Goal: Transaction & Acquisition: Purchase product/service

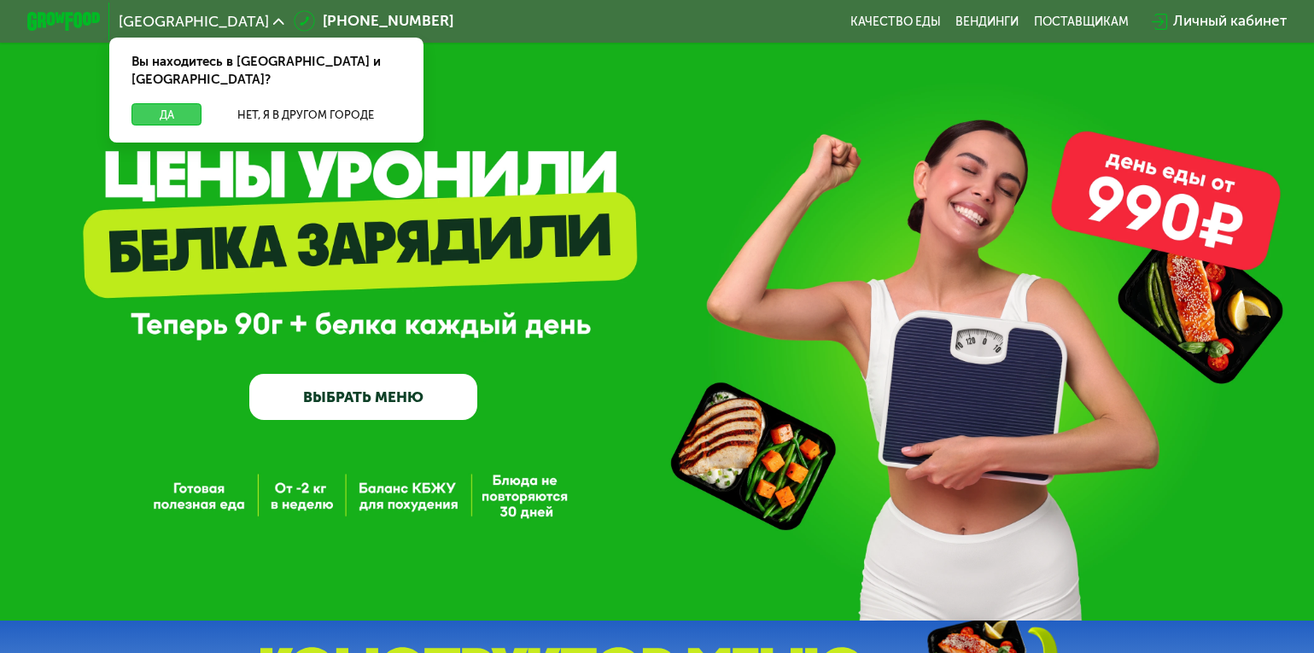
click at [165, 103] on button "Да" at bounding box center [167, 114] width 70 height 22
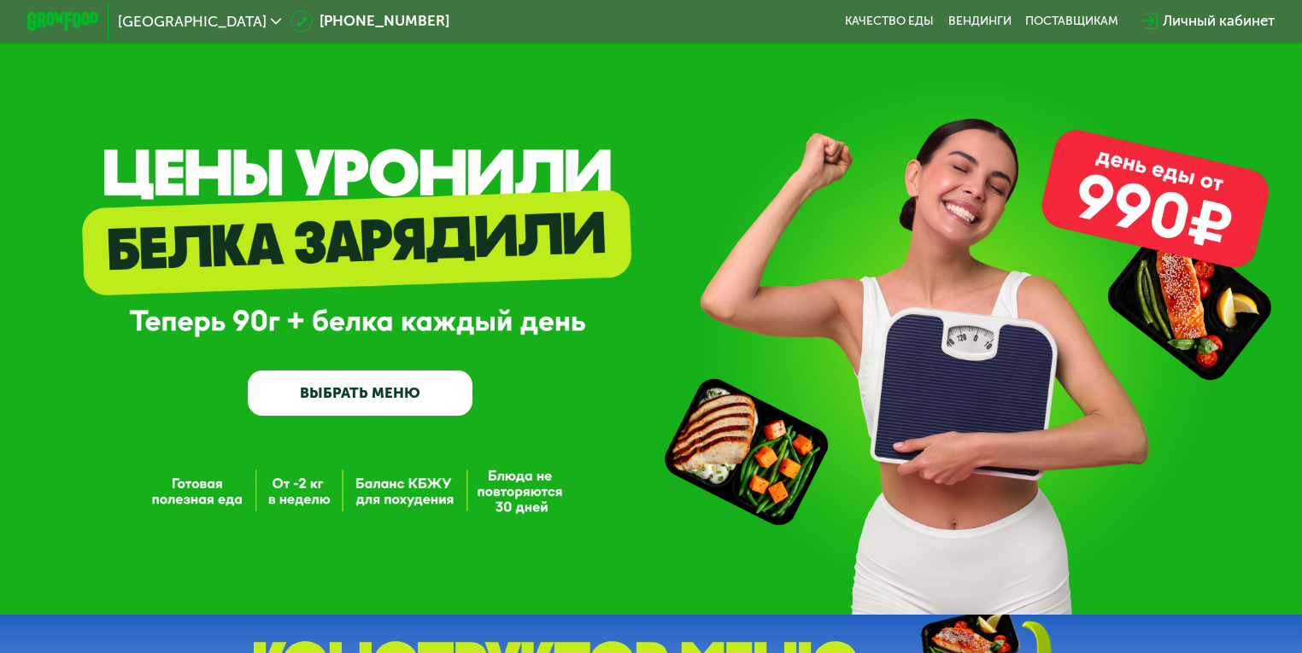
click at [346, 397] on link "ВЫБРАТЬ МЕНЮ" at bounding box center [360, 393] width 225 height 45
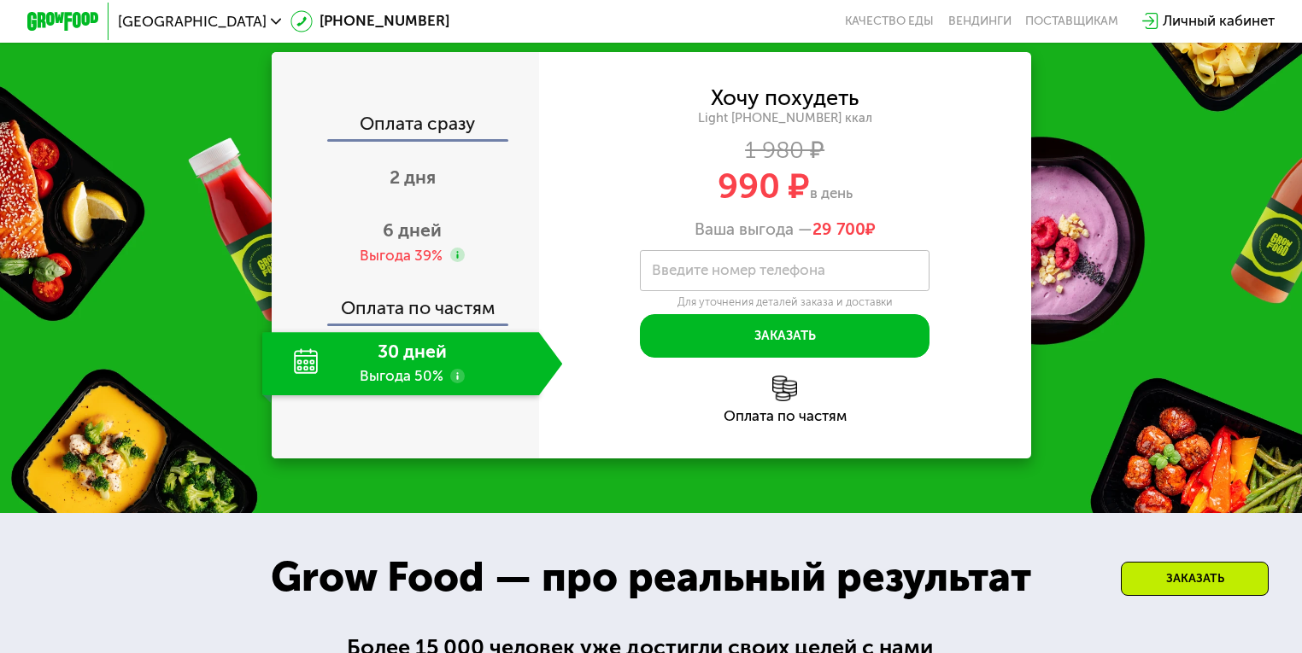
scroll to position [1694, 0]
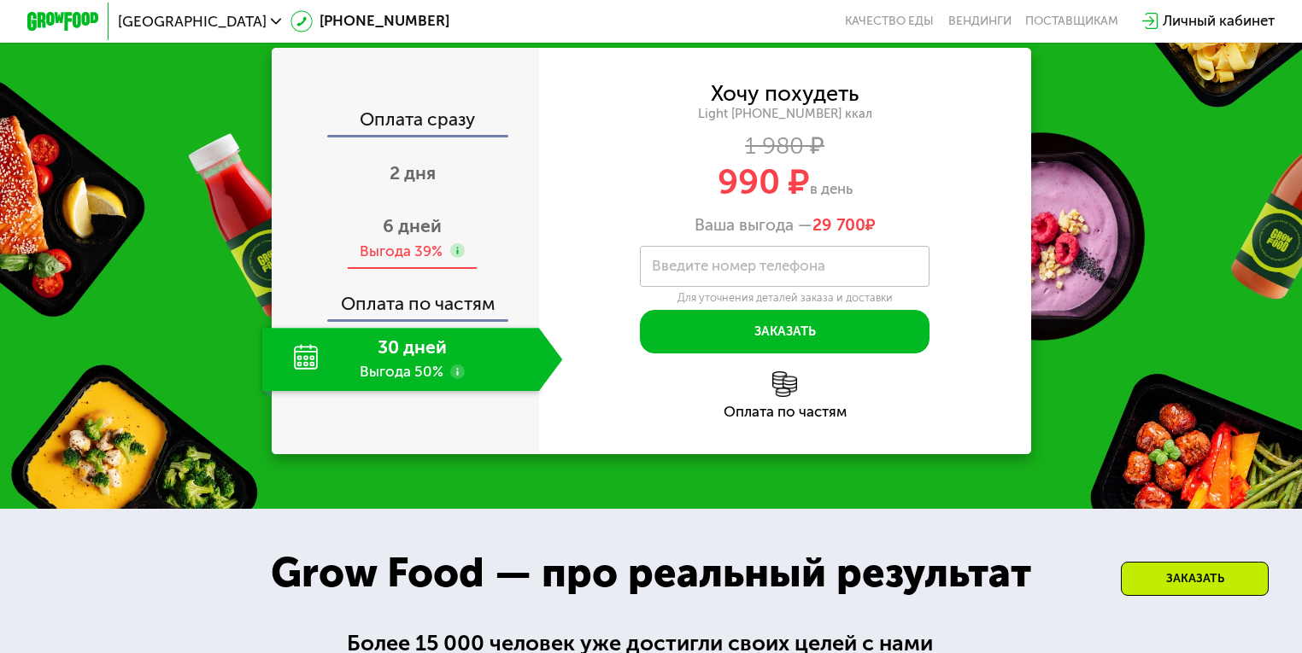
click at [392, 237] on span "6 дней" at bounding box center [412, 226] width 59 height 22
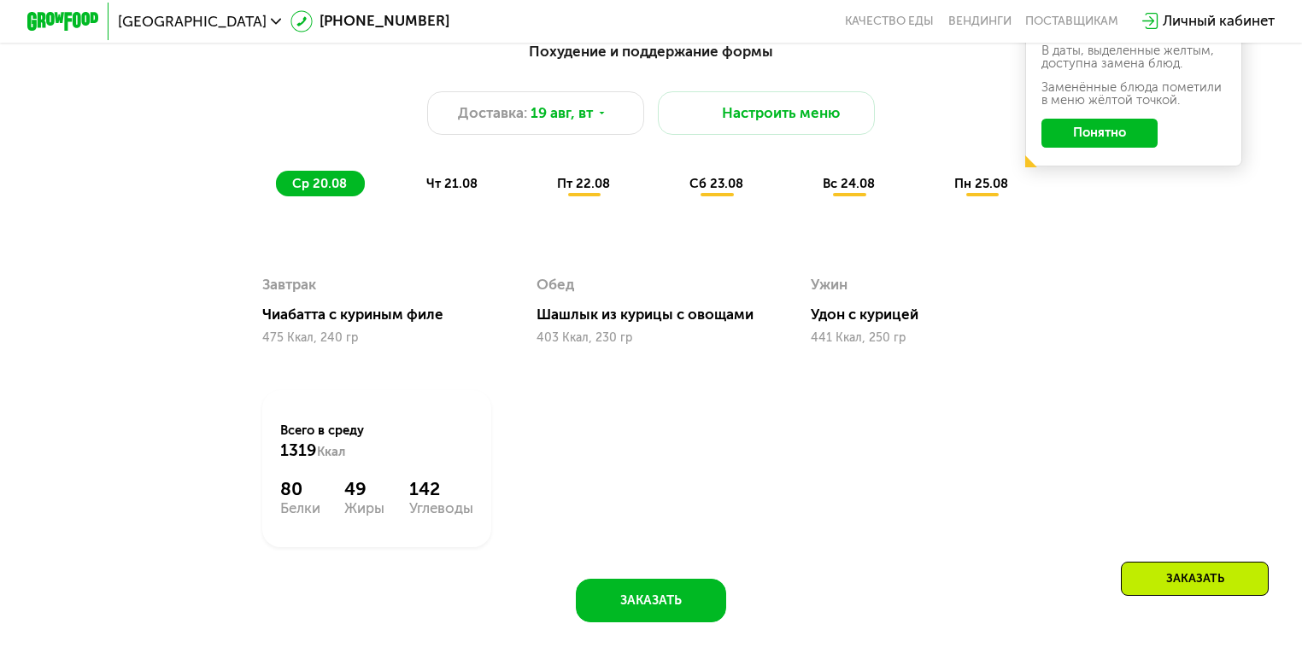
scroll to position [945, 0]
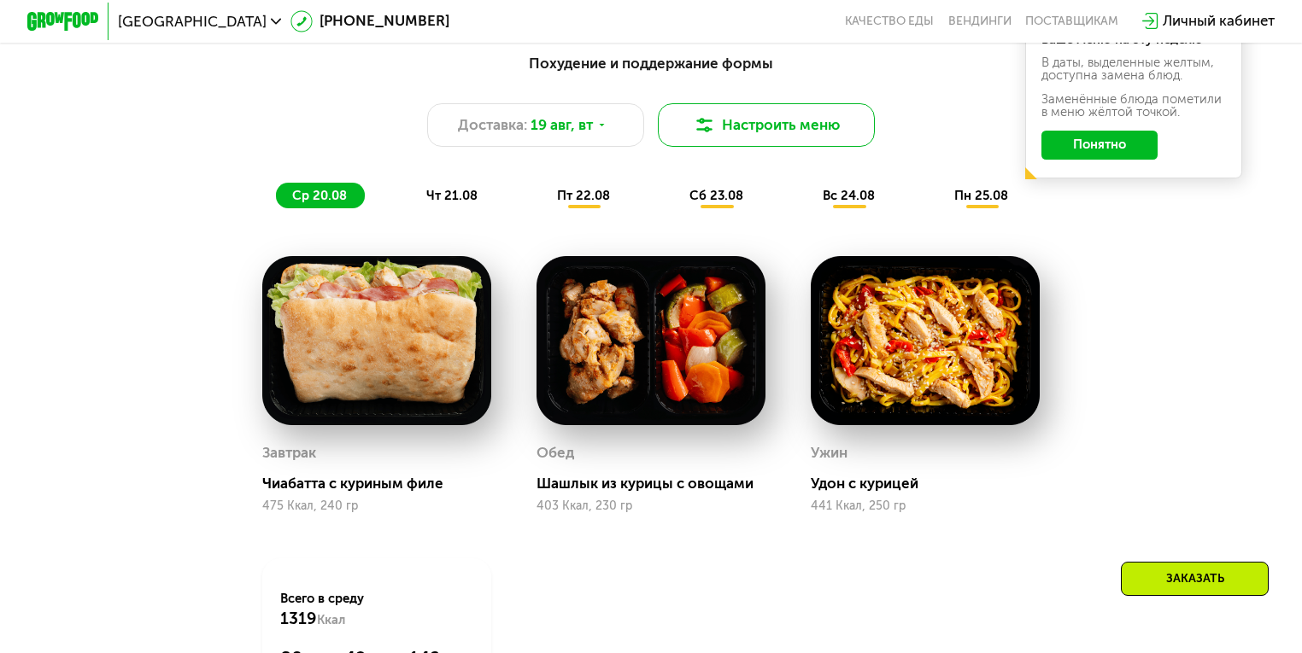
click at [729, 131] on button "Настроить меню" at bounding box center [766, 125] width 217 height 44
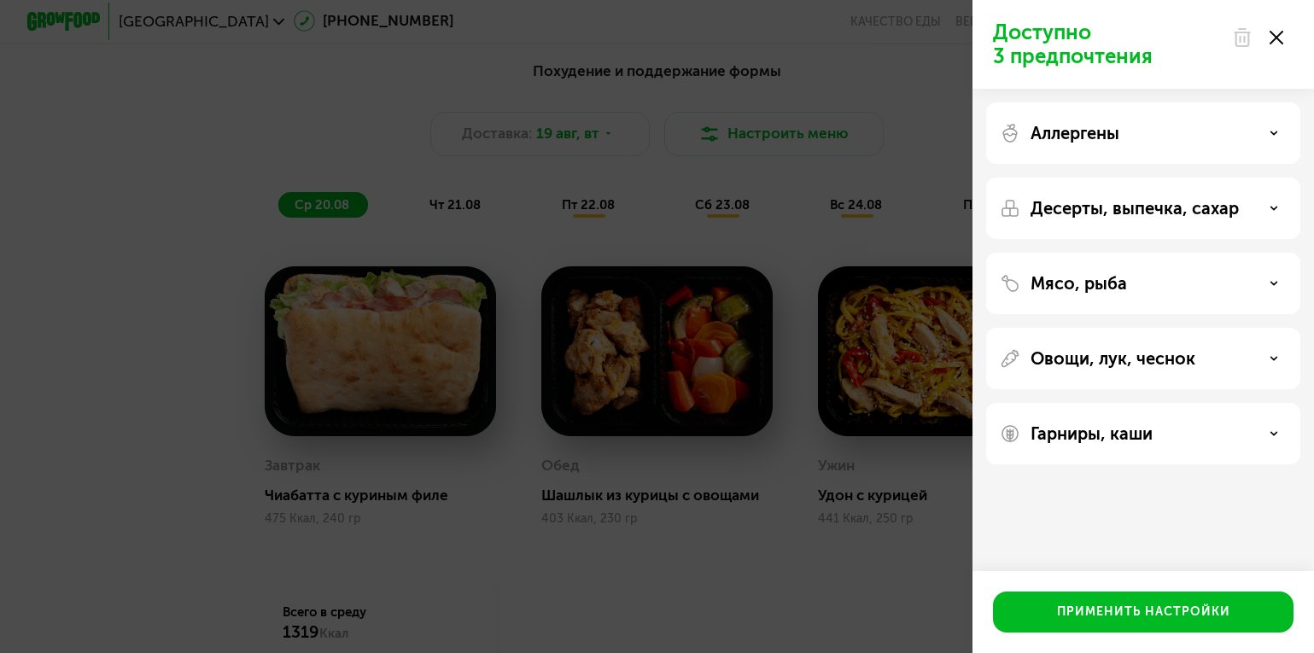
click at [131, 187] on div "Доступно 3 предпочтения Аллергены Десерты, выпечка, сахар Мясо, рыба Овощи, лук…" at bounding box center [657, 326] width 1314 height 653
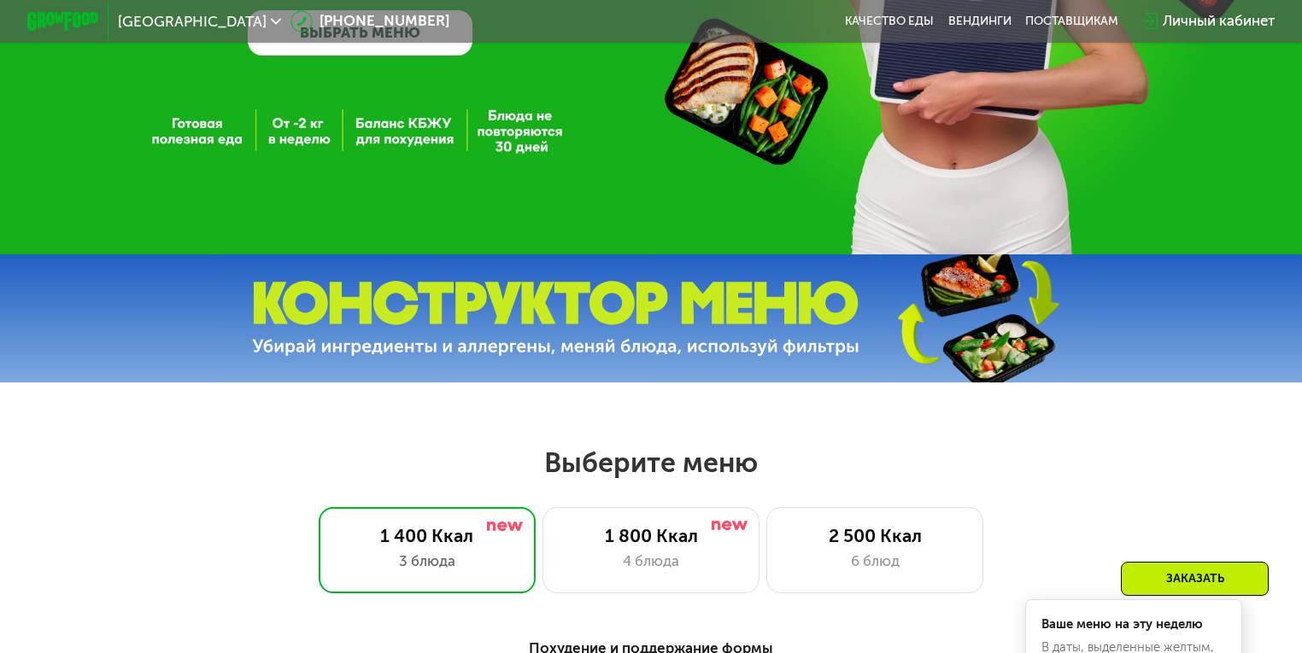
scroll to position [360, 0]
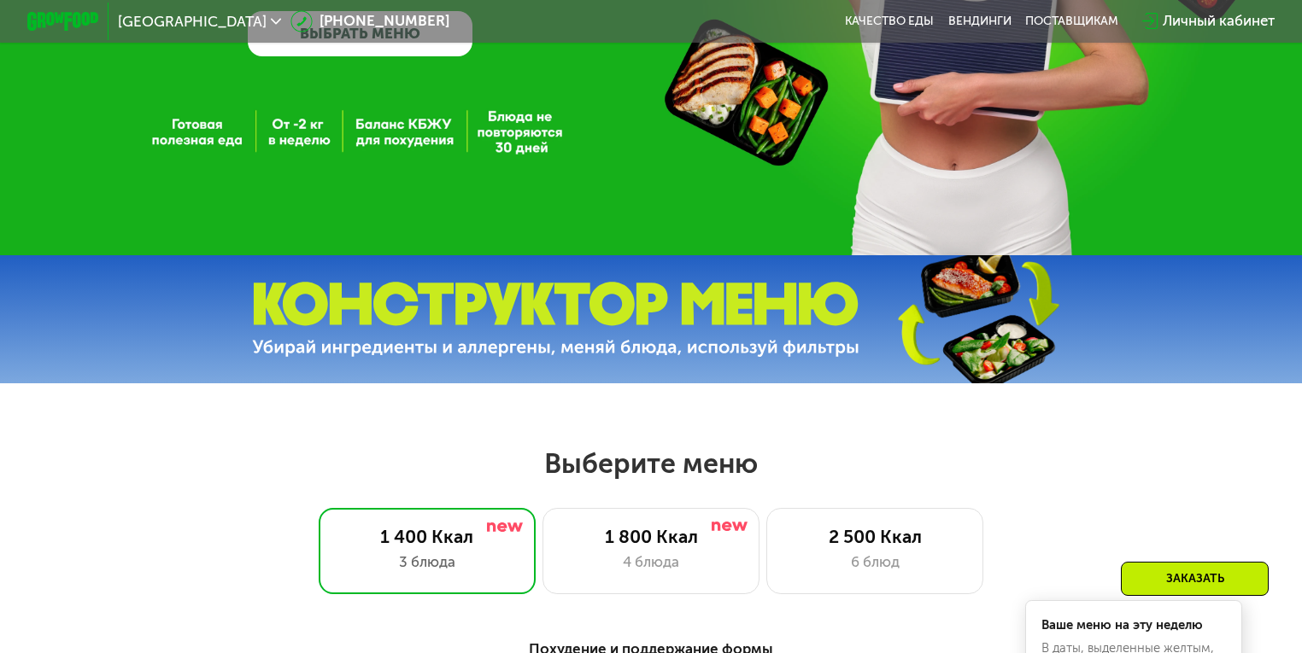
click at [1191, 24] on div "Личный кабинет" at bounding box center [1218, 20] width 112 height 21
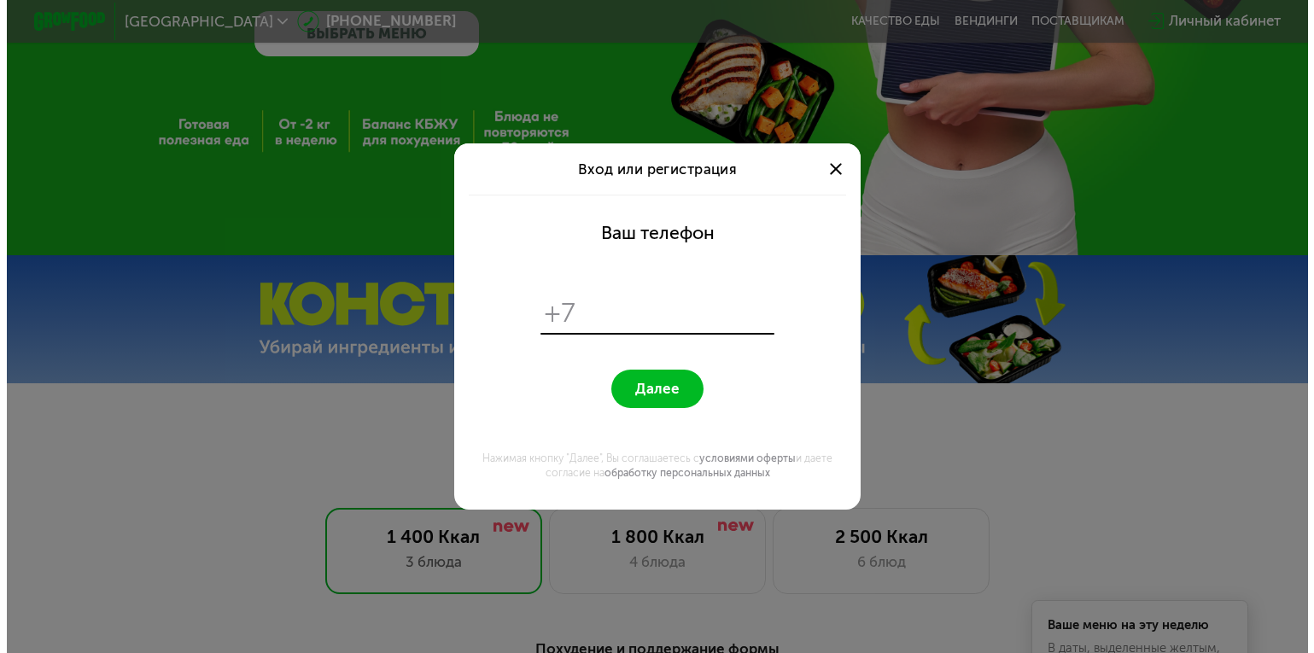
scroll to position [0, 0]
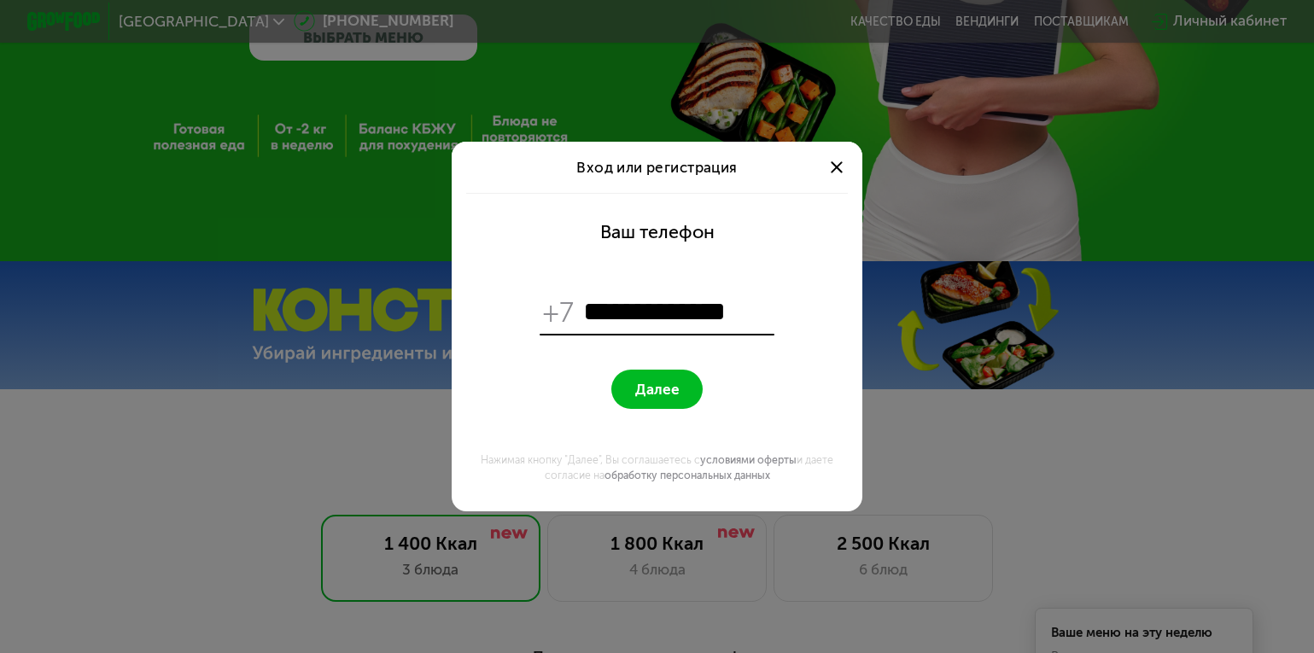
type input "**********"
click at [671, 394] on span "Далее" at bounding box center [657, 389] width 44 height 17
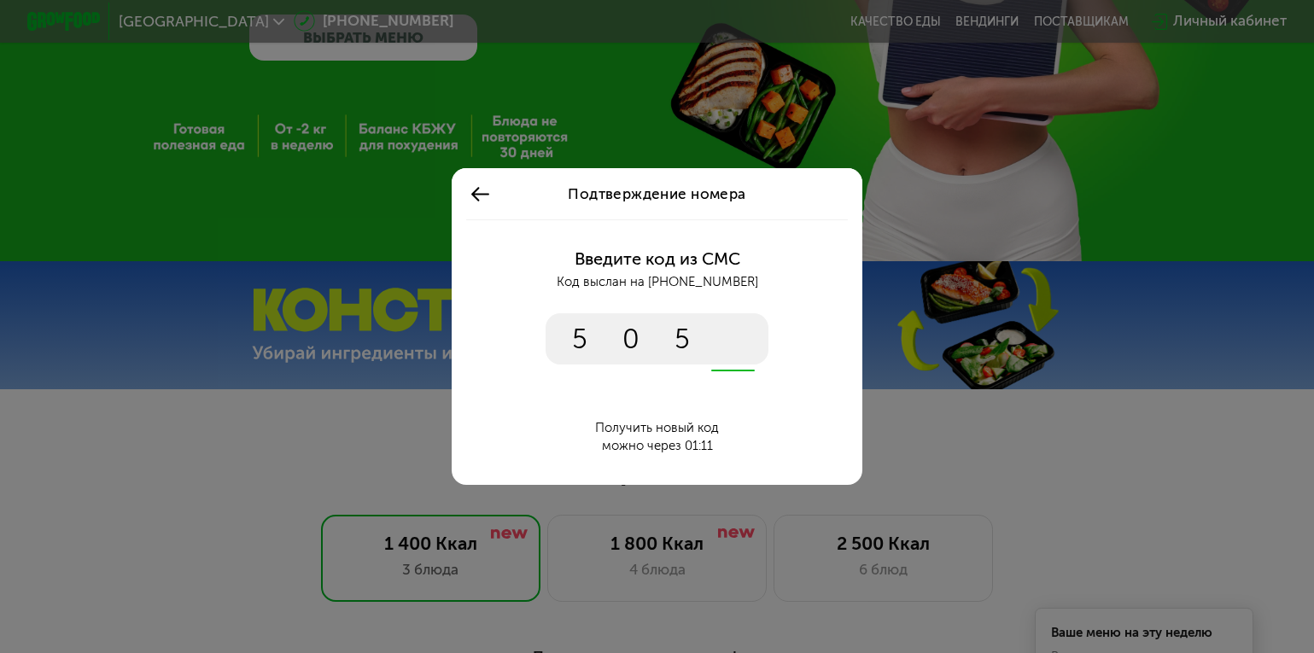
type input "****"
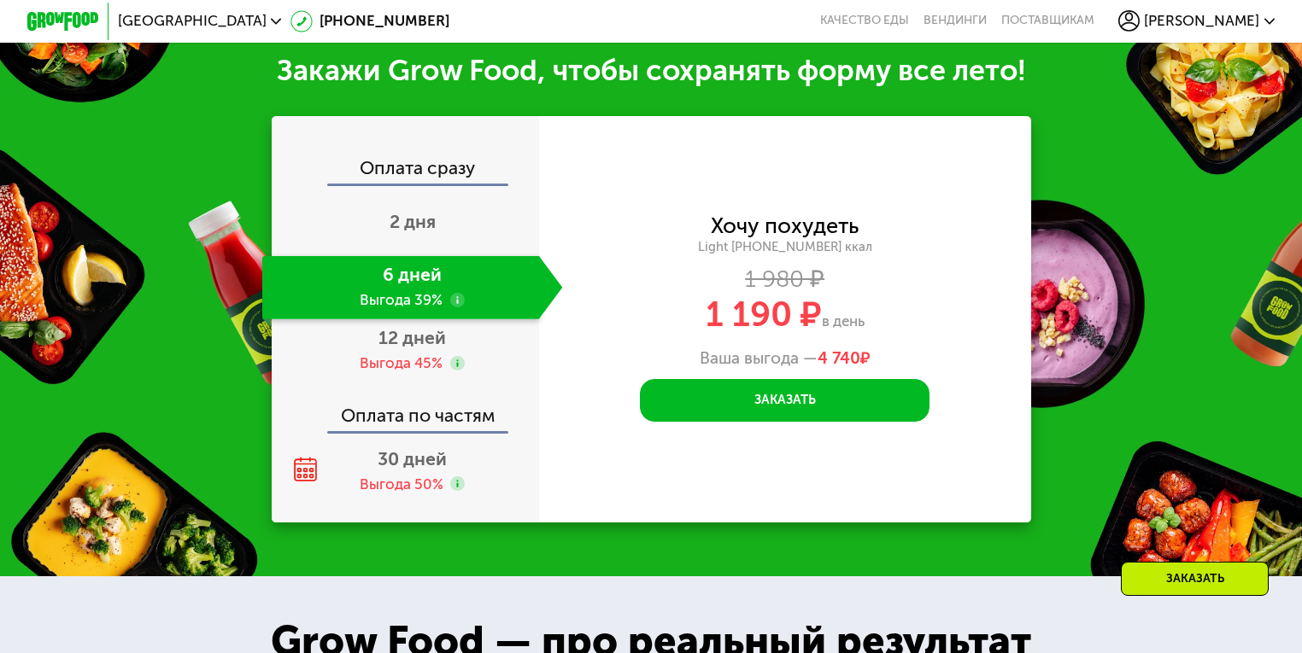
scroll to position [1783, 0]
click at [392, 370] on div "12 дней Выгода 45%" at bounding box center [412, 350] width 300 height 63
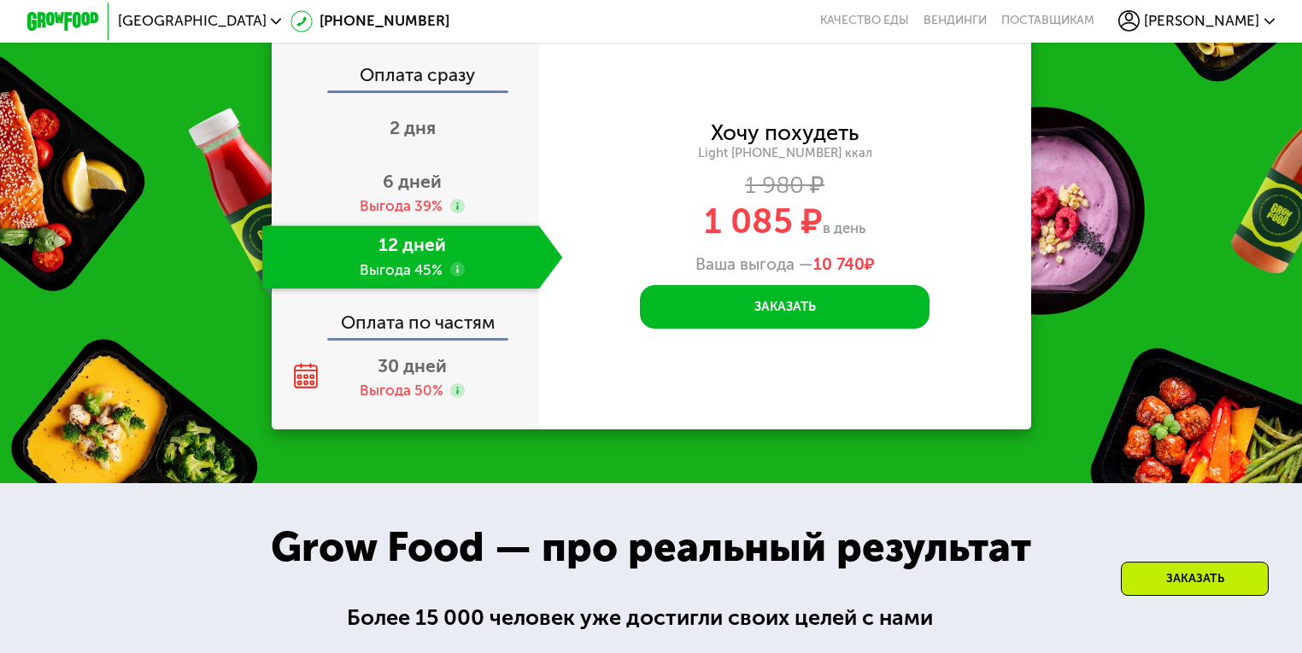
scroll to position [1739, 0]
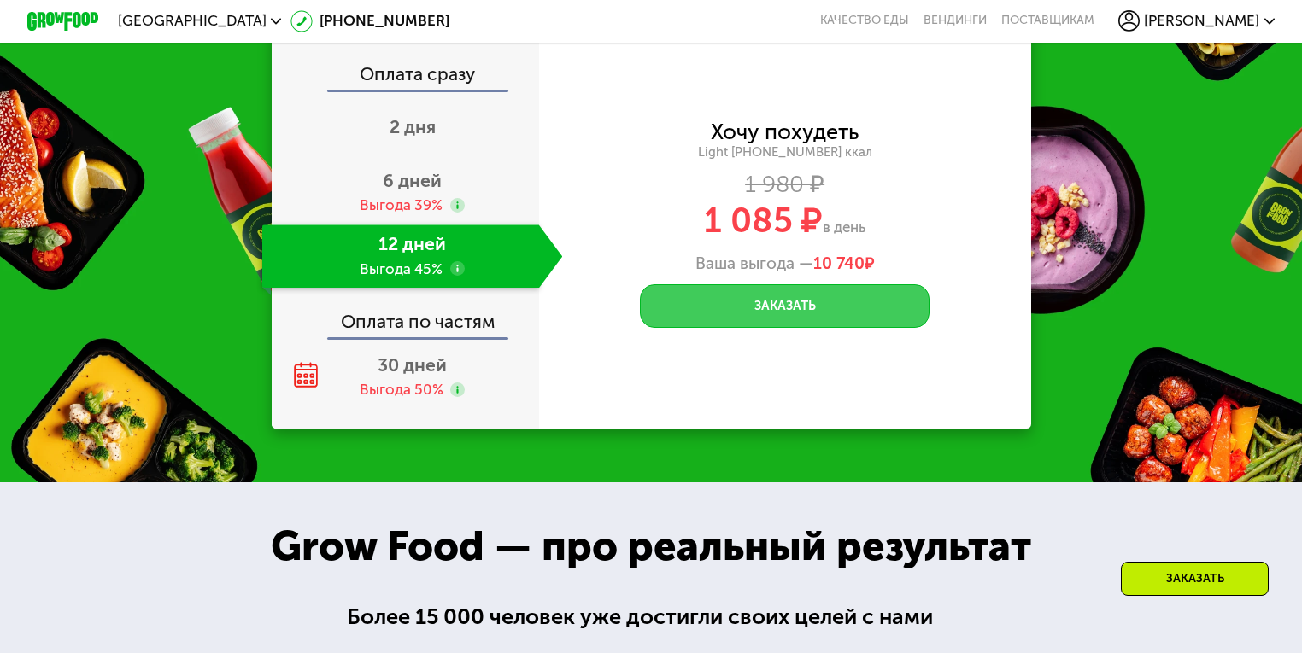
click at [768, 328] on button "Заказать" at bounding box center [785, 306] width 290 height 44
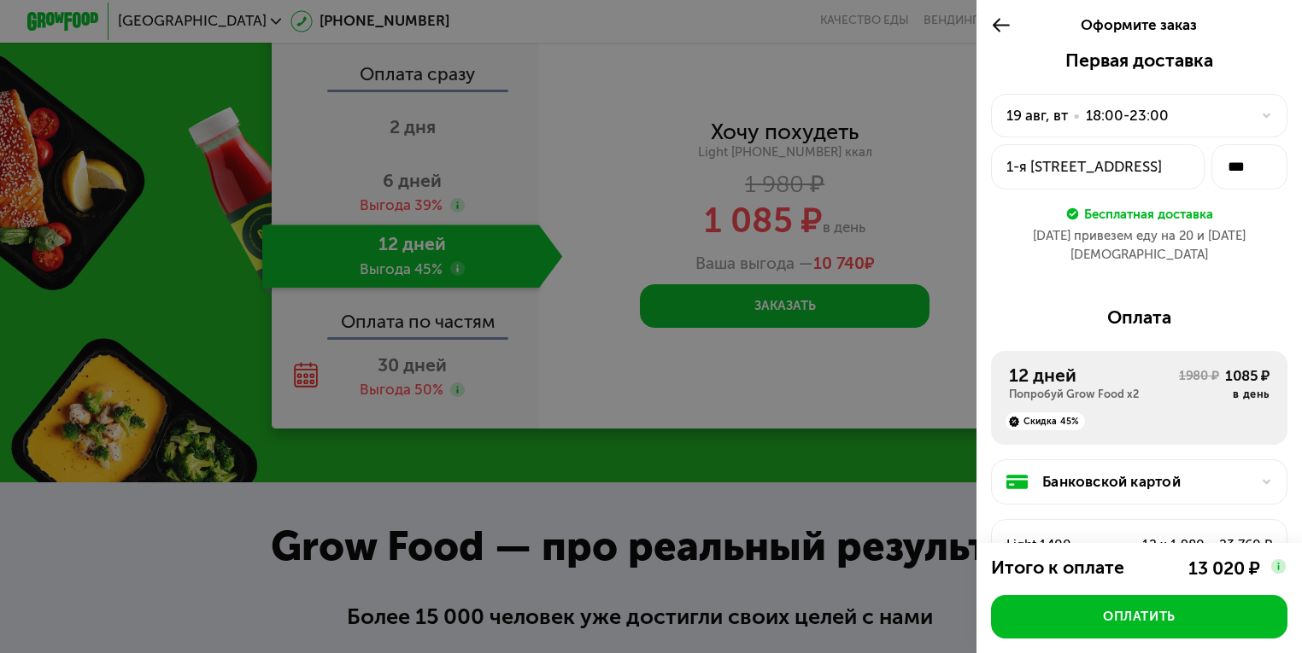
click at [1261, 113] on icon at bounding box center [1266, 115] width 11 height 11
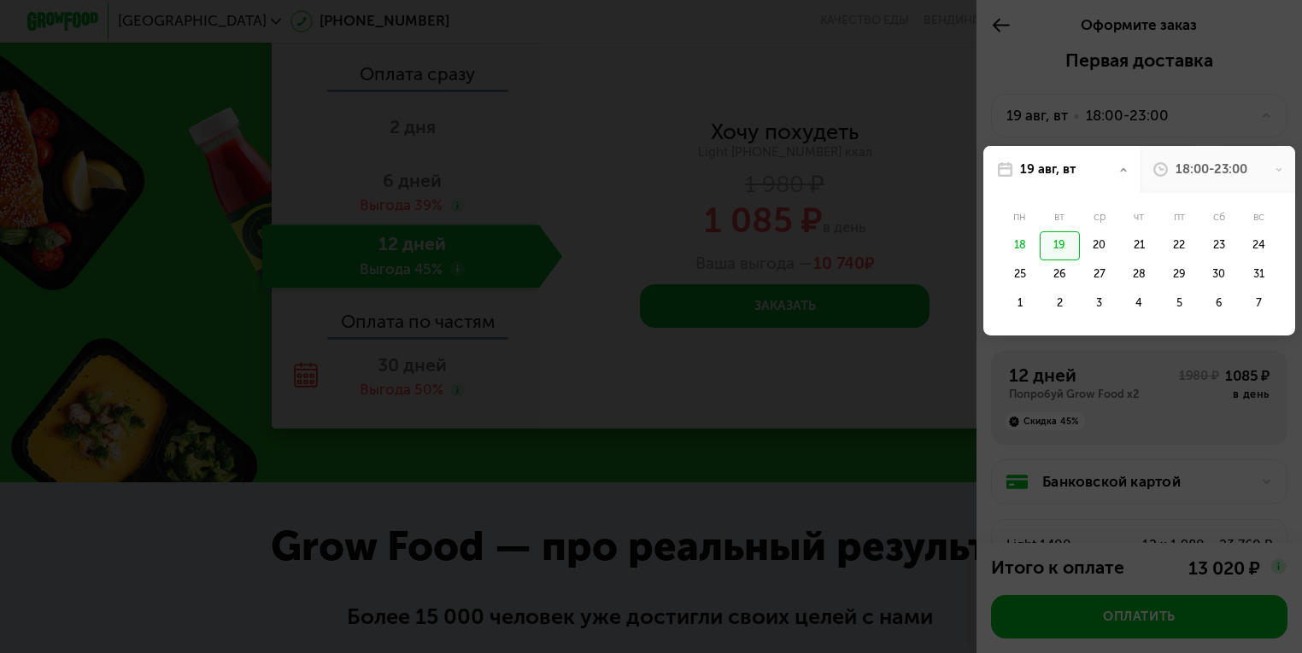
click at [1051, 250] on div "19" at bounding box center [1059, 245] width 40 height 29
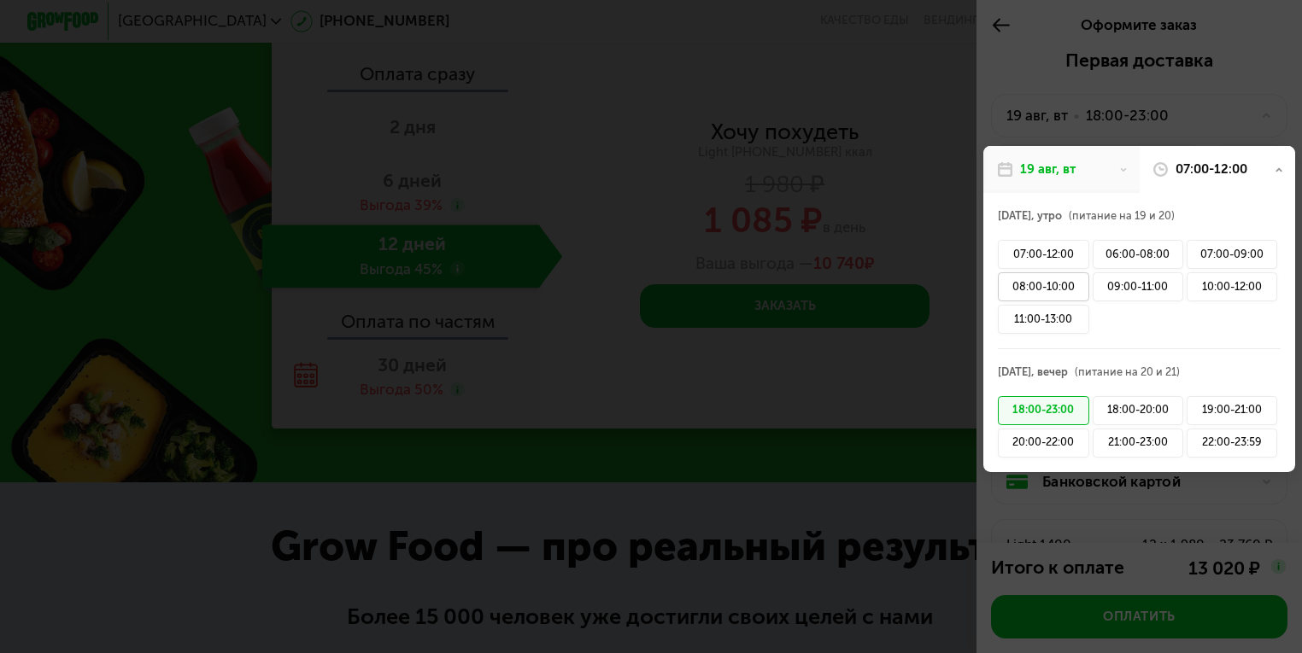
click at [1020, 287] on div "08:00-10:00" at bounding box center [1043, 286] width 91 height 29
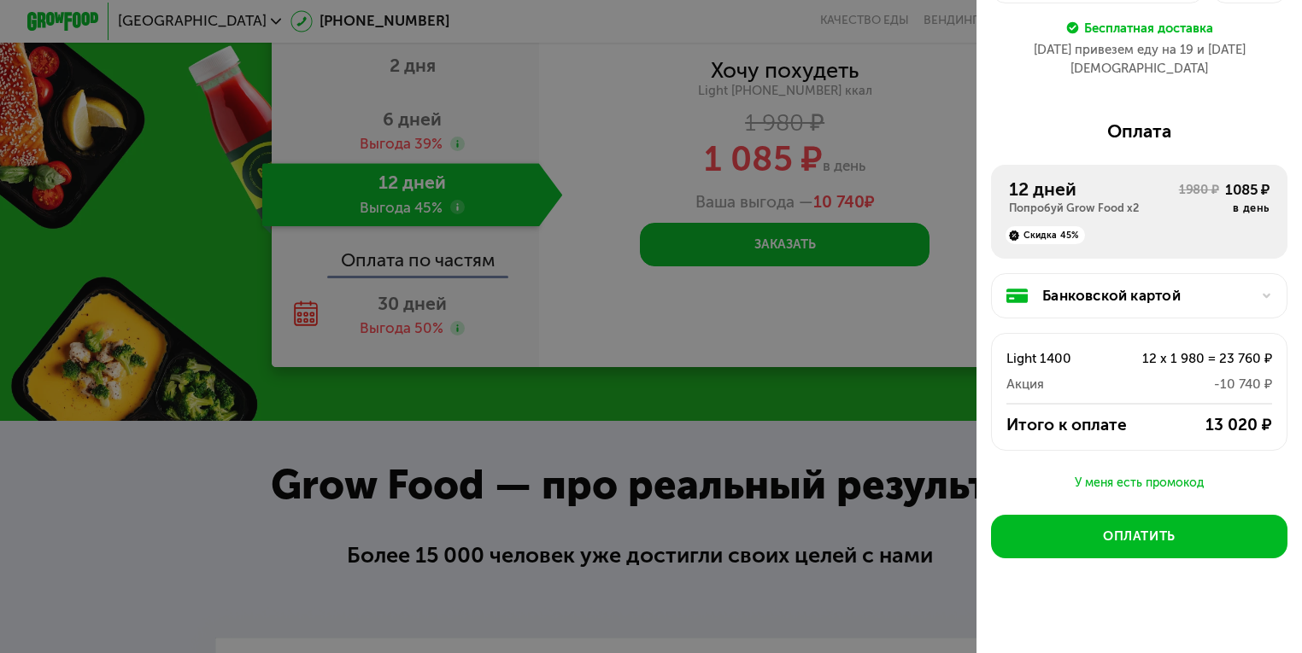
scroll to position [1801, 0]
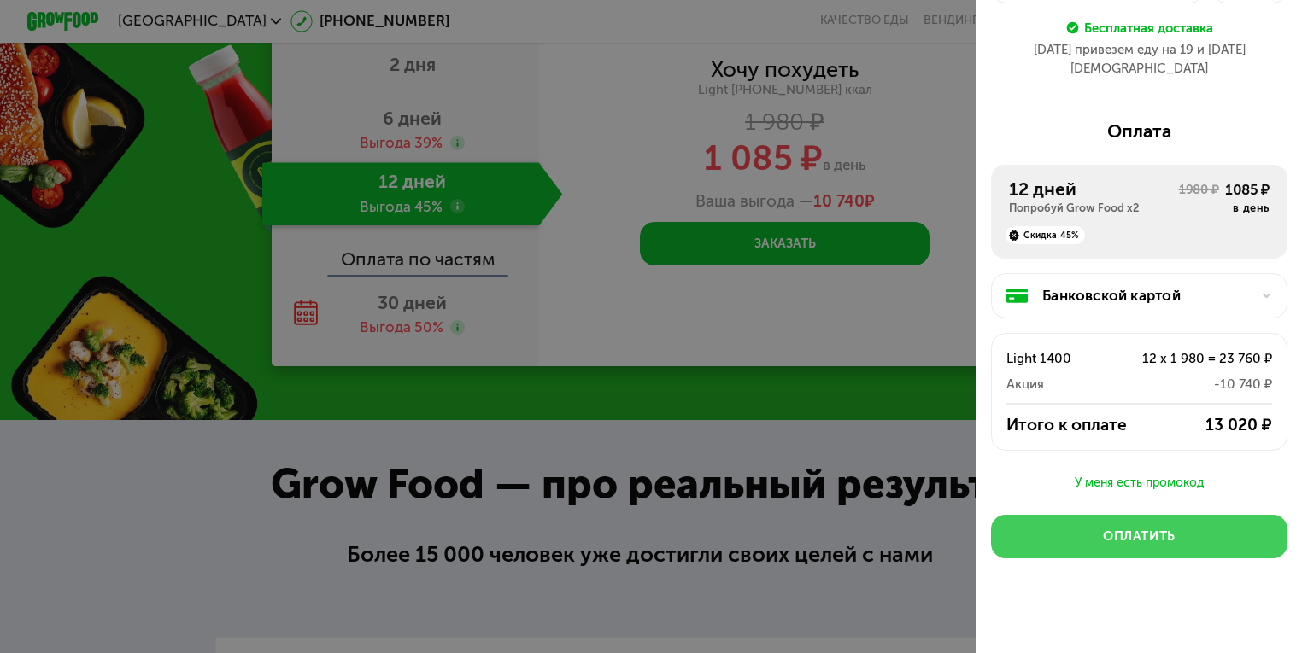
click at [1112, 528] on div "Оплатить" at bounding box center [1139, 537] width 73 height 18
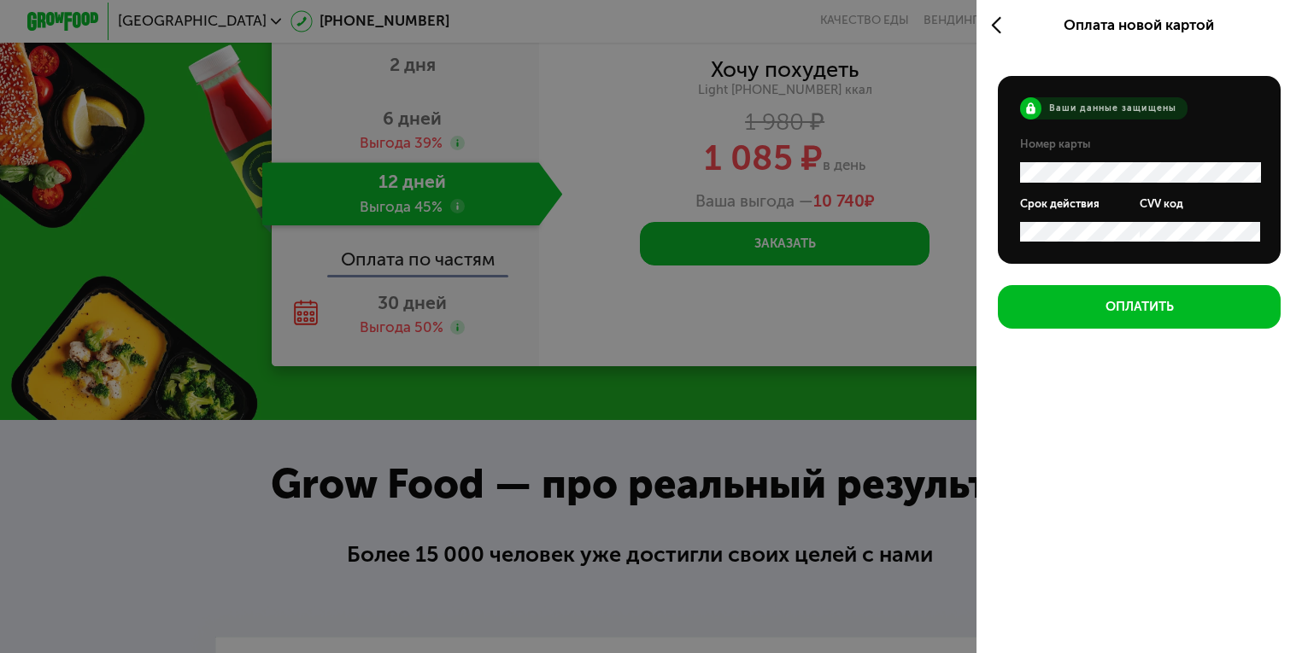
scroll to position [0, 0]
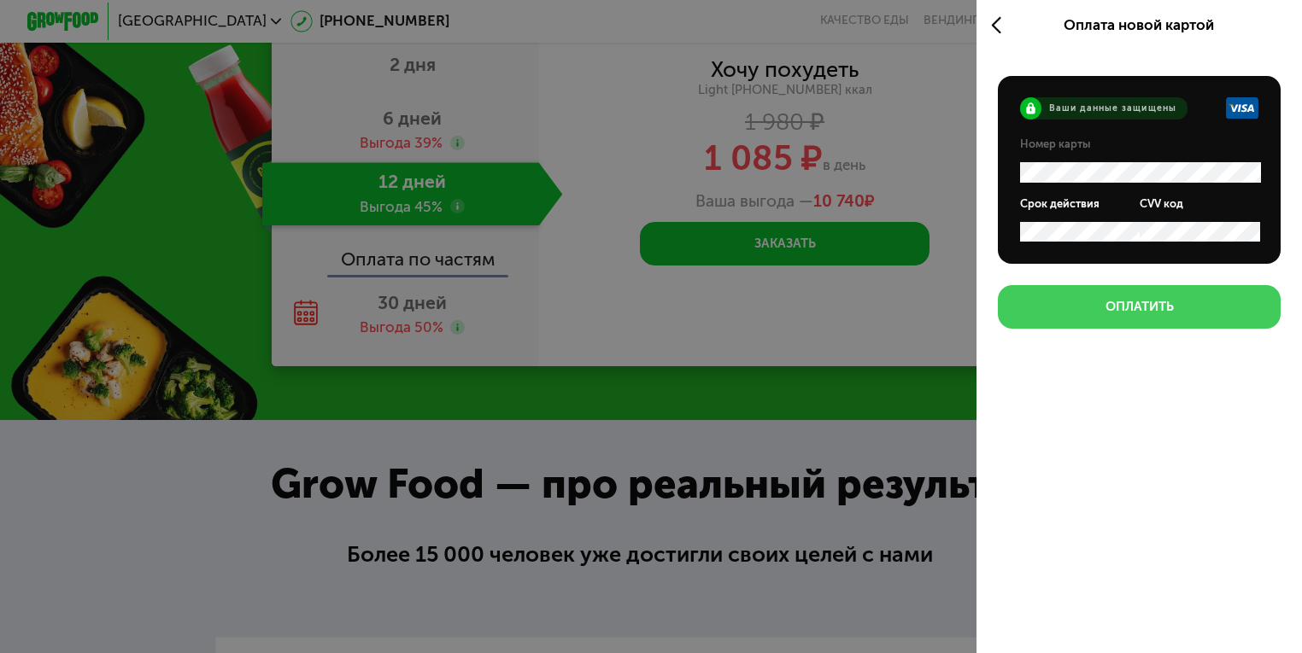
click at [1119, 316] on div "Оплатить" at bounding box center [1139, 307] width 68 height 18
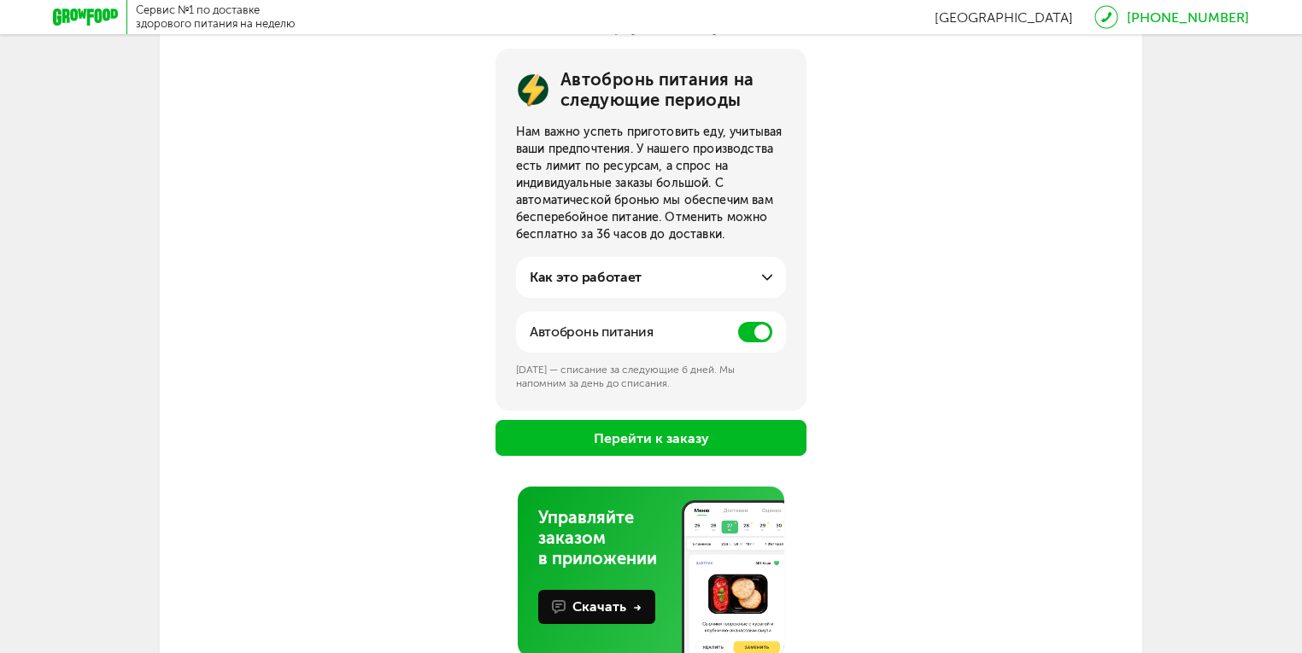
scroll to position [201, 0]
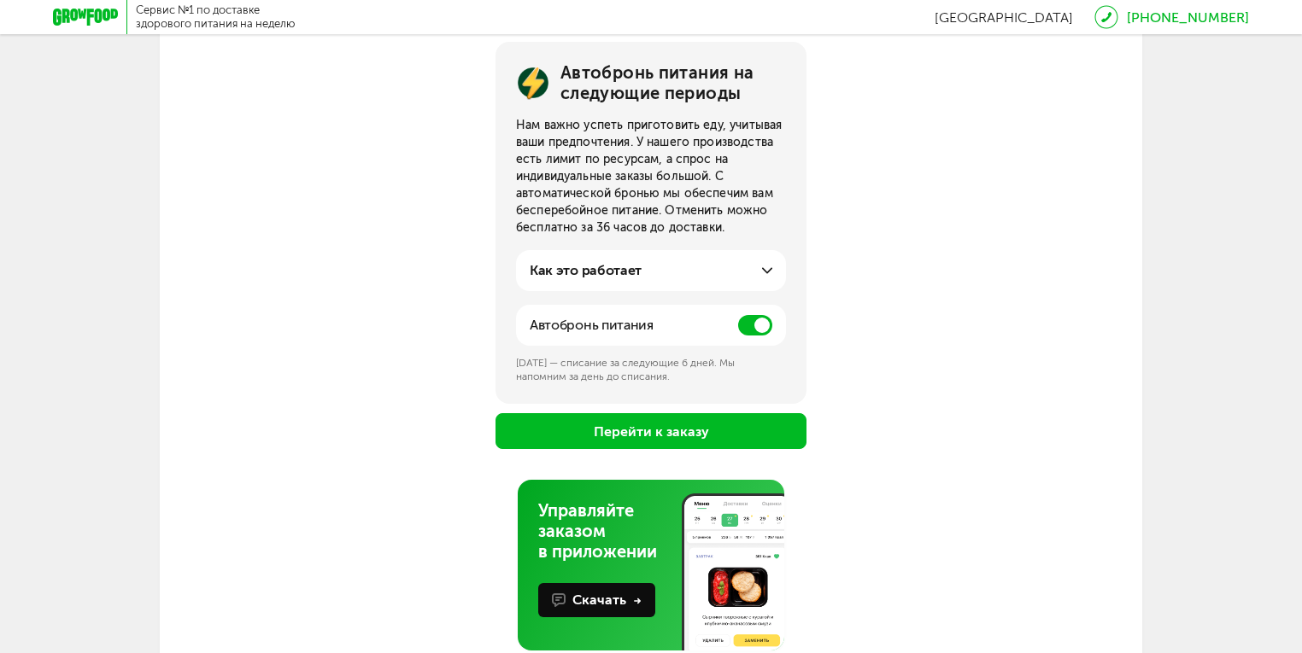
click at [751, 321] on span at bounding box center [755, 325] width 34 height 20
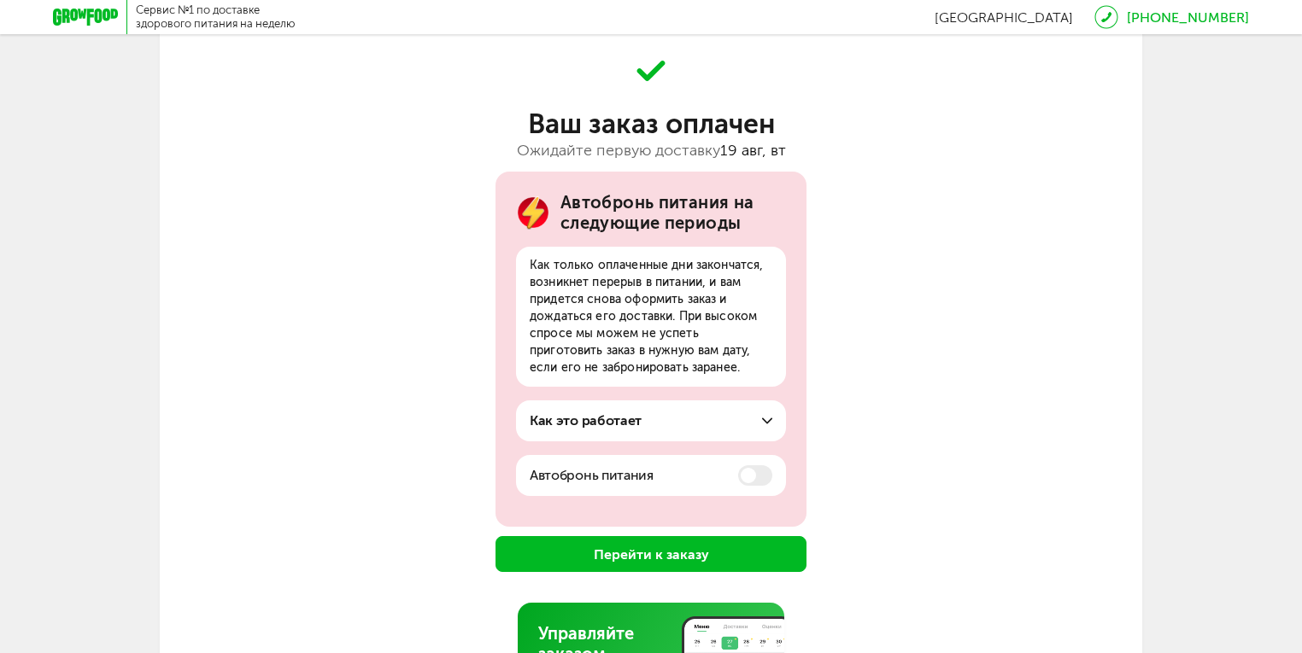
scroll to position [0, 0]
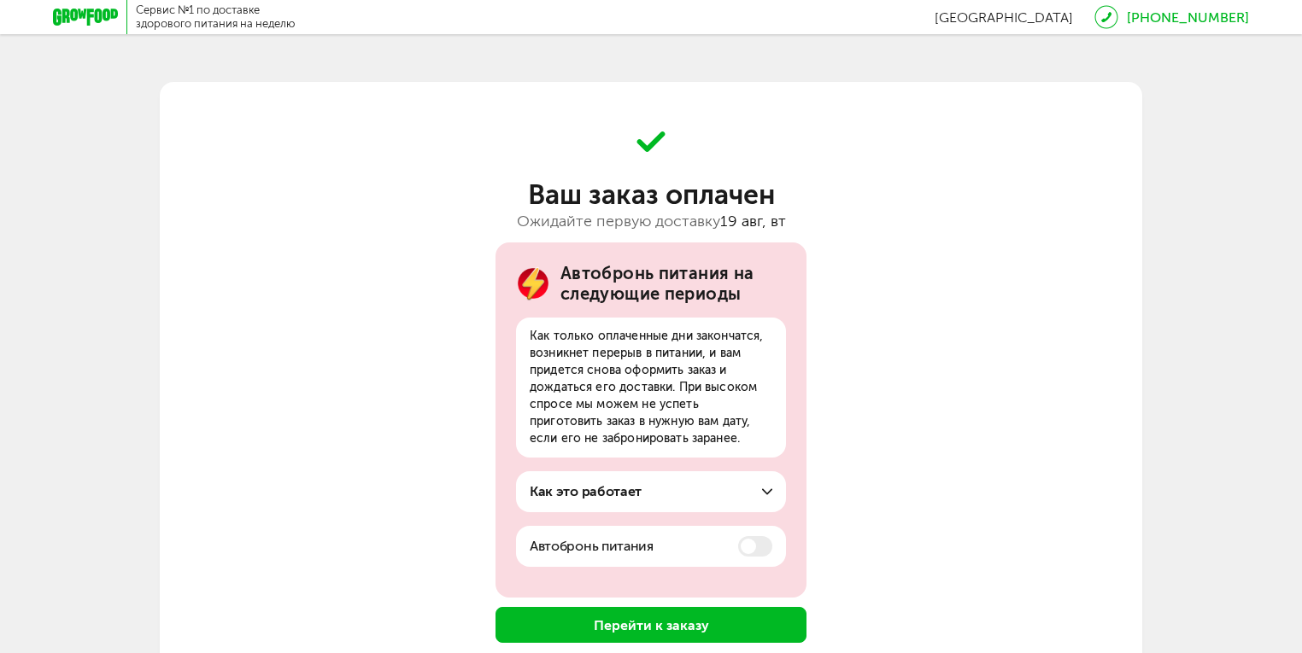
click at [577, 623] on button "Перейти к заказу" at bounding box center [650, 625] width 311 height 36
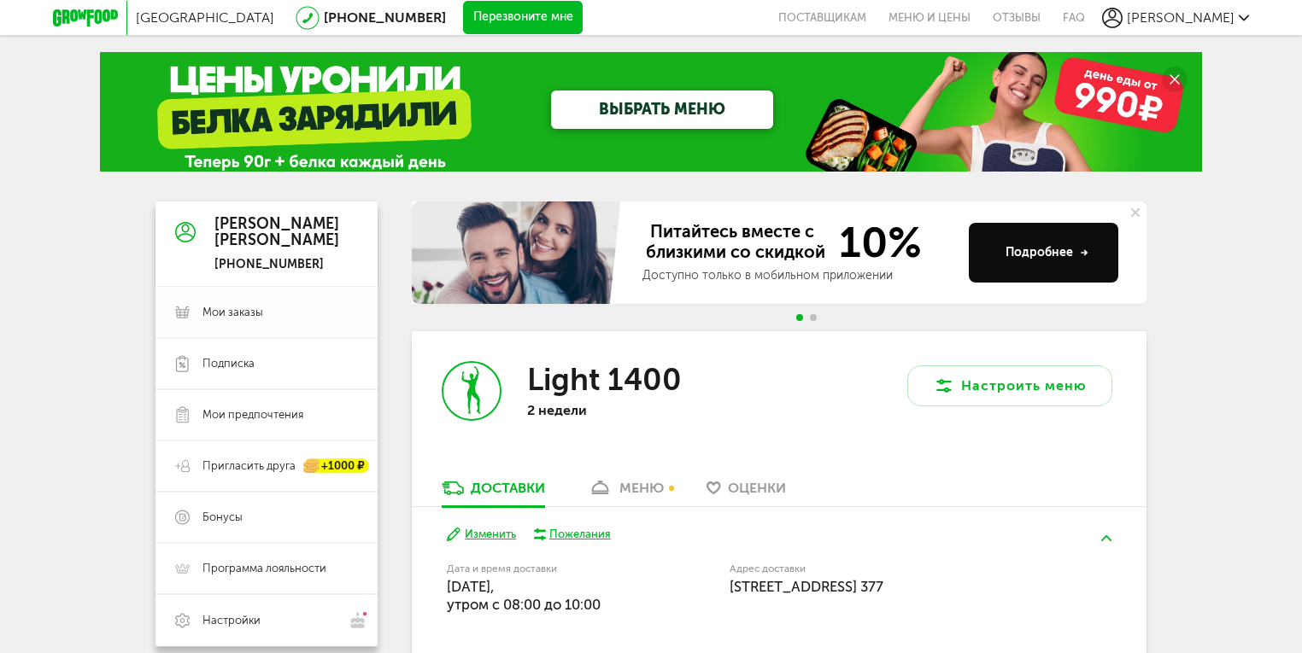
click at [227, 316] on span "Мои заказы" at bounding box center [232, 312] width 61 height 15
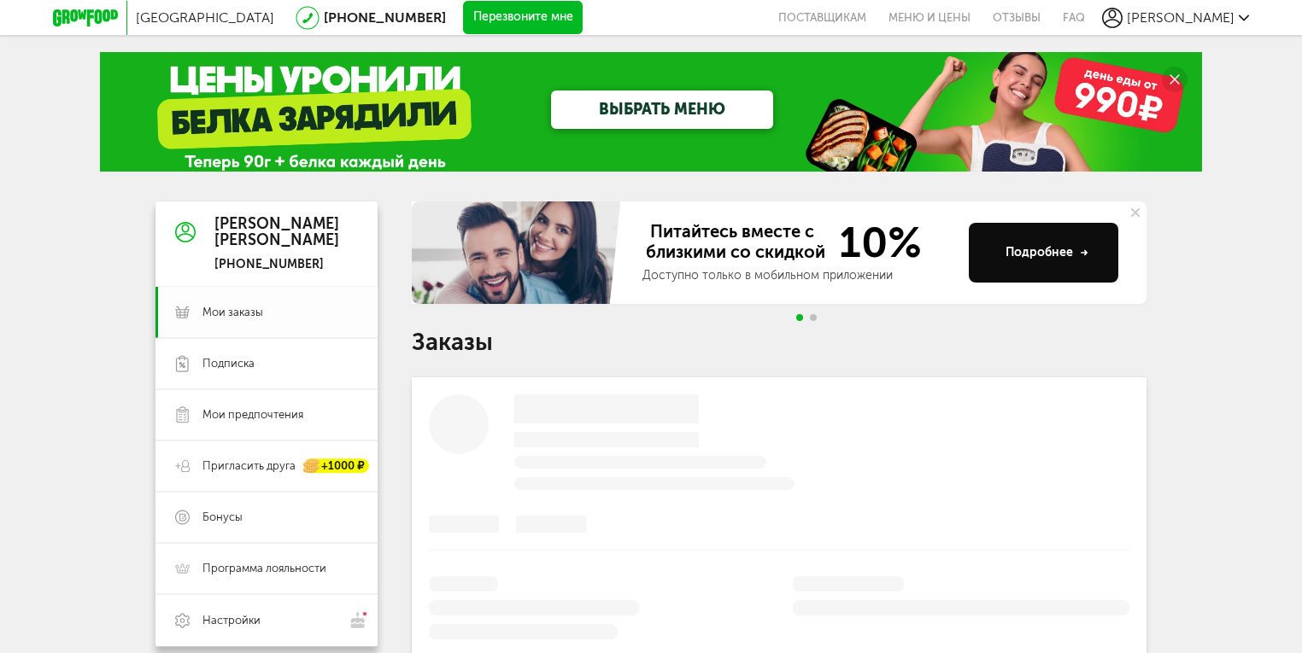
click at [227, 316] on span "Мои заказы" at bounding box center [232, 312] width 61 height 15
click at [1030, 247] on div "Подробнее" at bounding box center [1046, 252] width 83 height 17
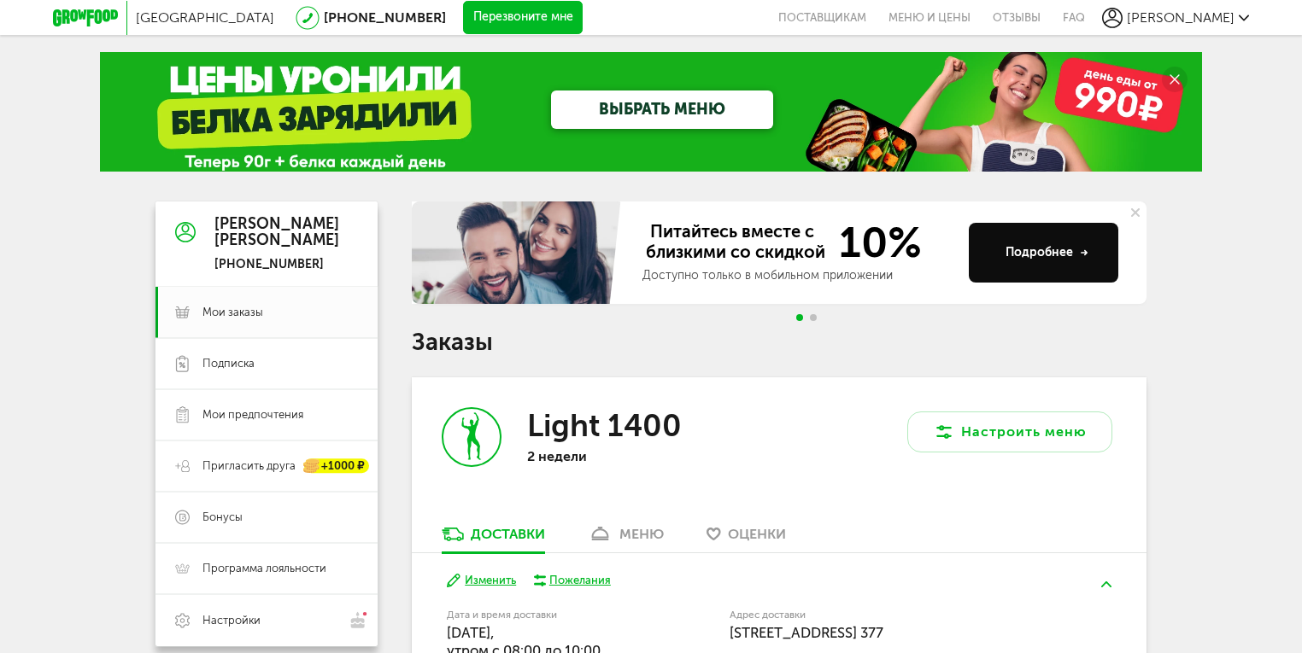
click at [1244, 12] on div "[PERSON_NAME]" at bounding box center [1175, 18] width 147 height 20
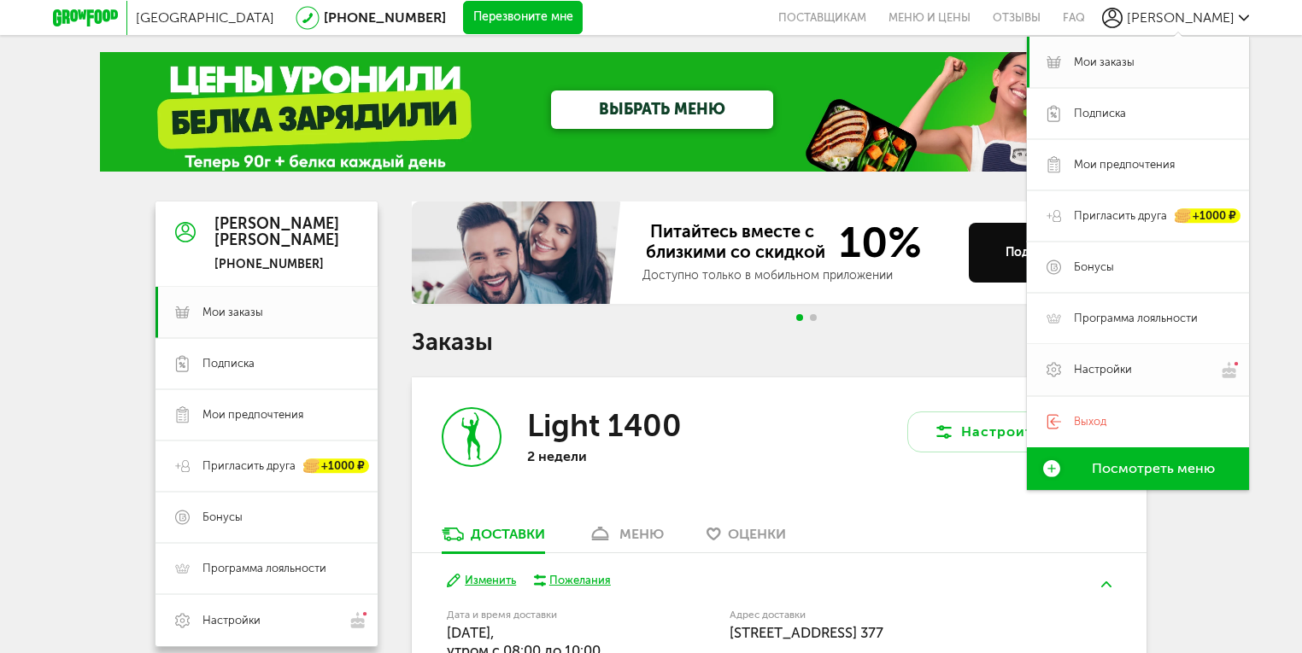
click at [1086, 367] on span "Настройки" at bounding box center [1103, 369] width 58 height 15
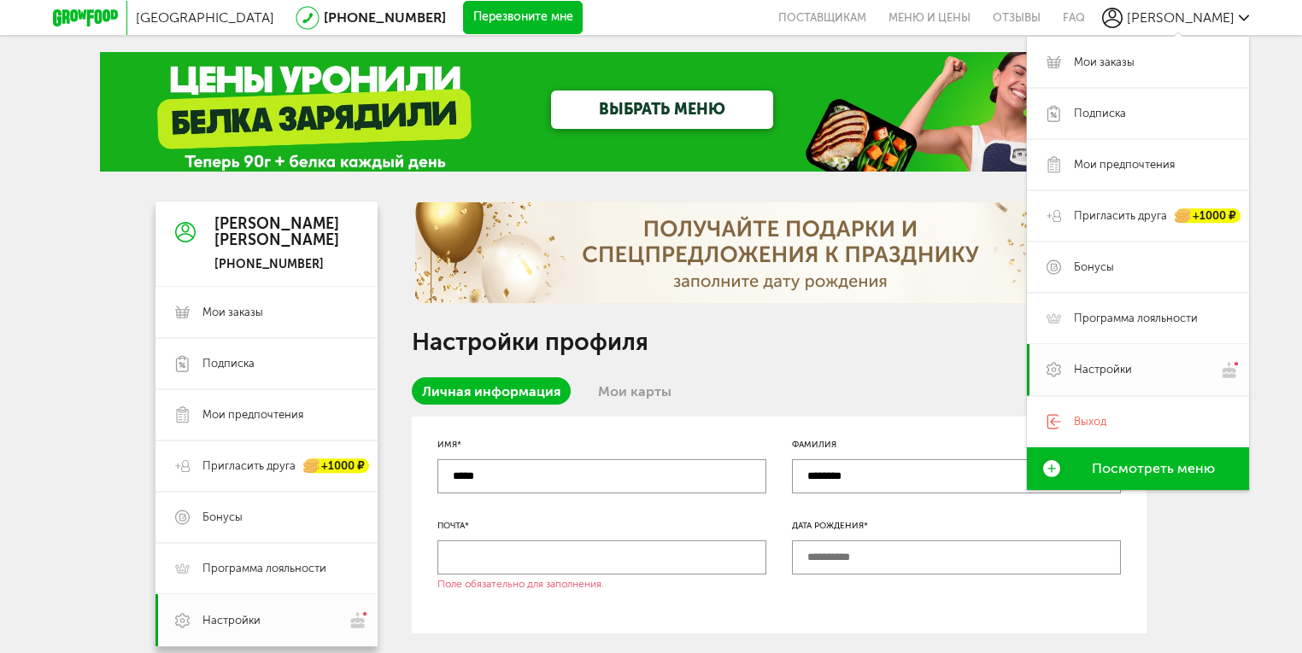
scroll to position [133, 0]
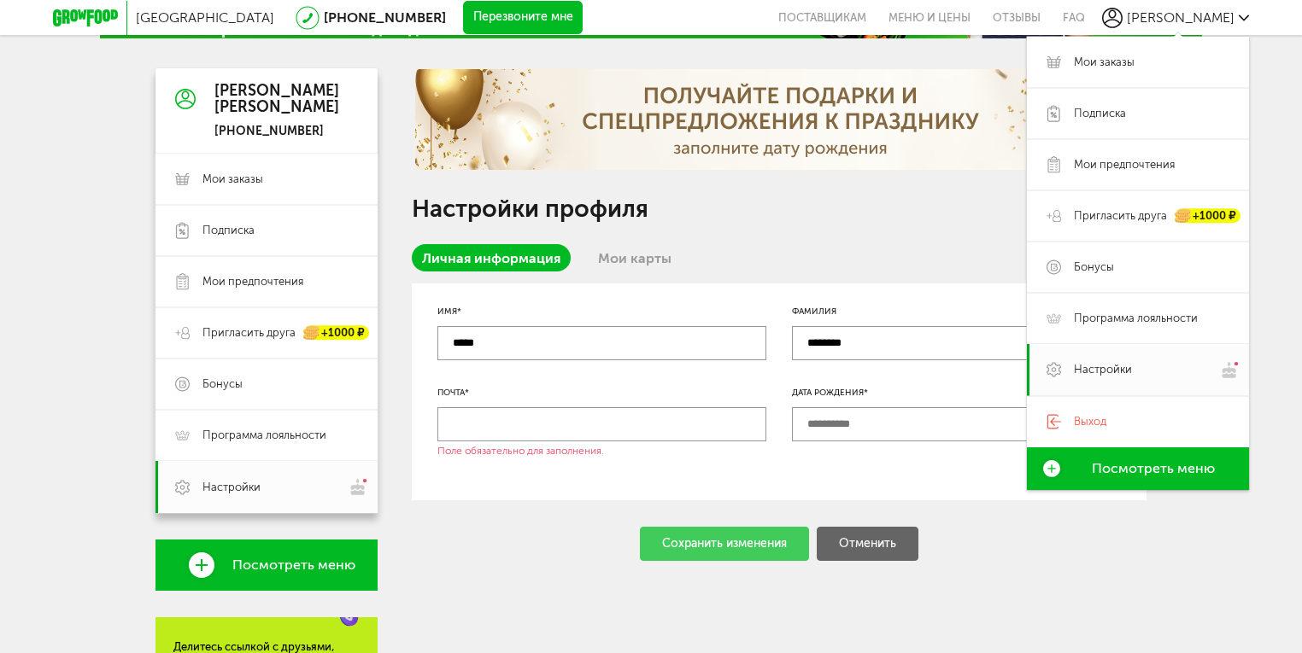
click at [555, 423] on input "text" at bounding box center [601, 424] width 329 height 34
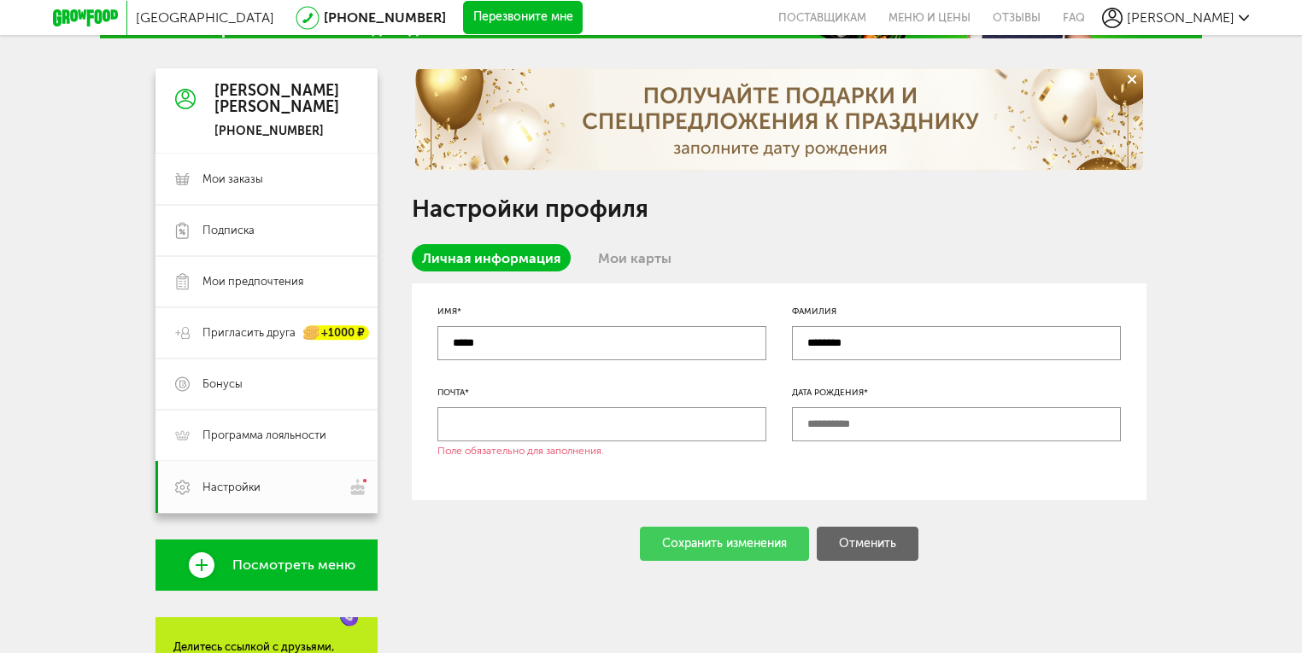
type input "**********"
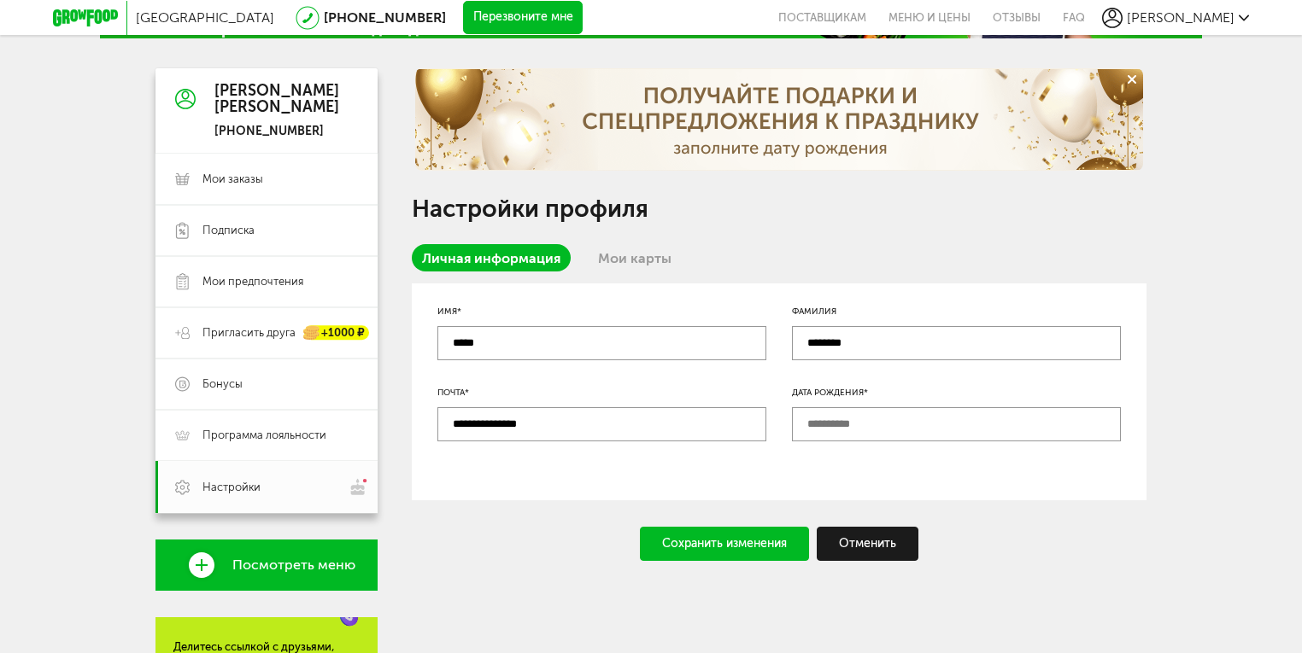
click at [810, 427] on input "text" at bounding box center [956, 424] width 329 height 34
type input "**********"
click at [737, 541] on div "Сохранить изменения" at bounding box center [724, 544] width 169 height 34
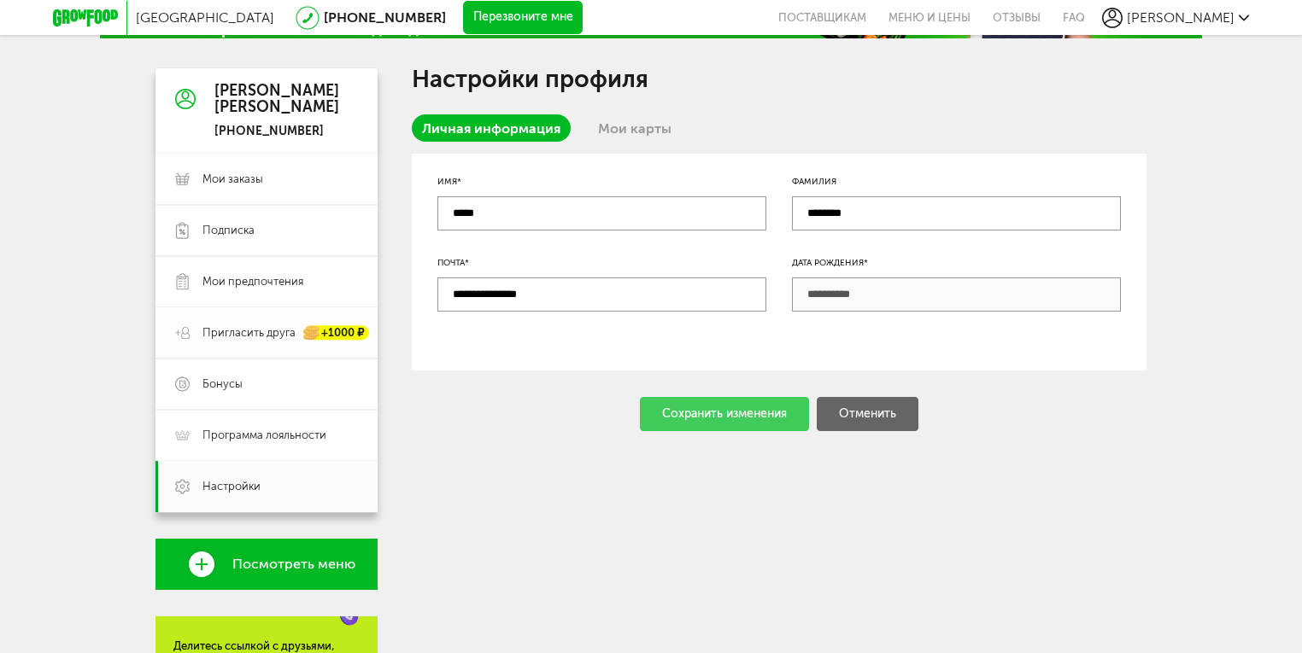
click at [221, 335] on span "Пригласить друга" at bounding box center [248, 332] width 93 height 15
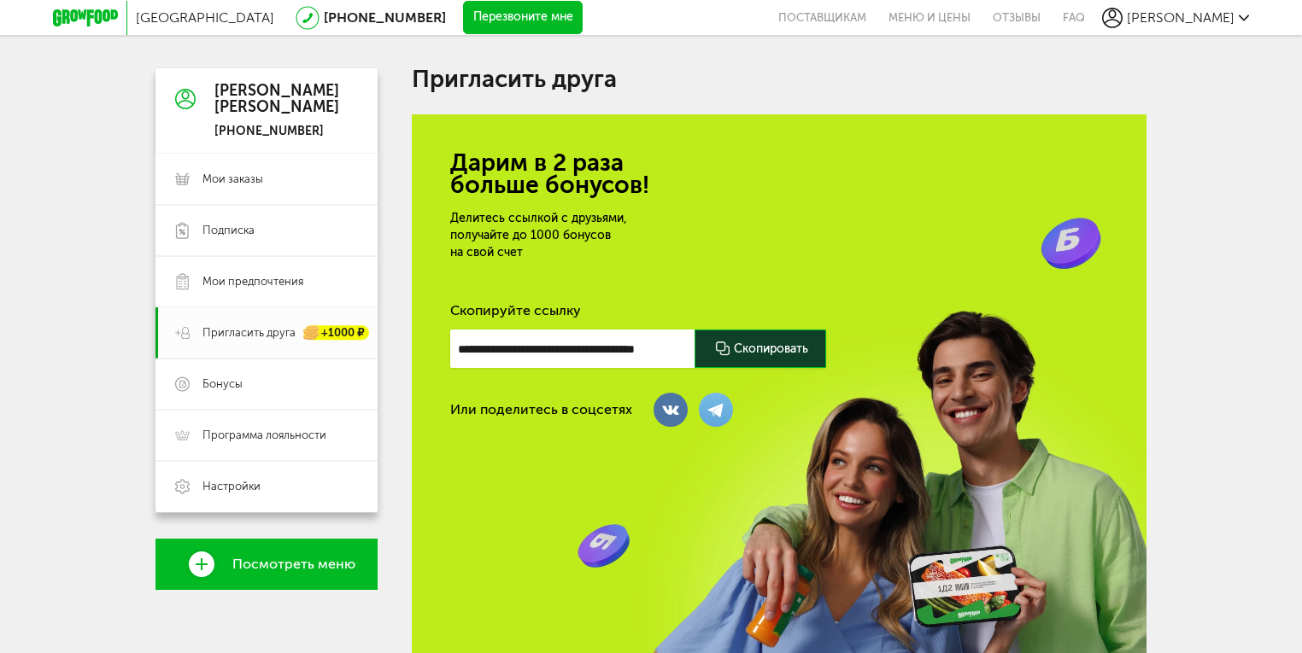
click at [743, 352] on div at bounding box center [760, 349] width 132 height 38
click at [217, 178] on span "Мои заказы" at bounding box center [232, 179] width 61 height 15
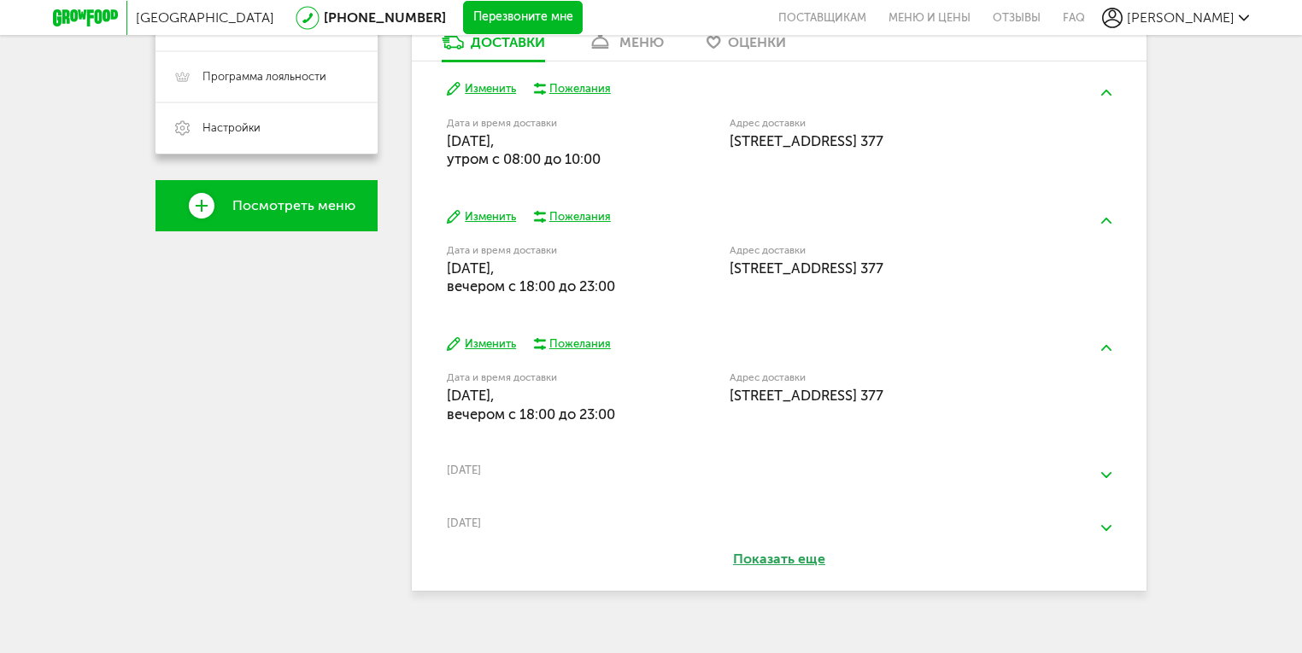
scroll to position [518, 0]
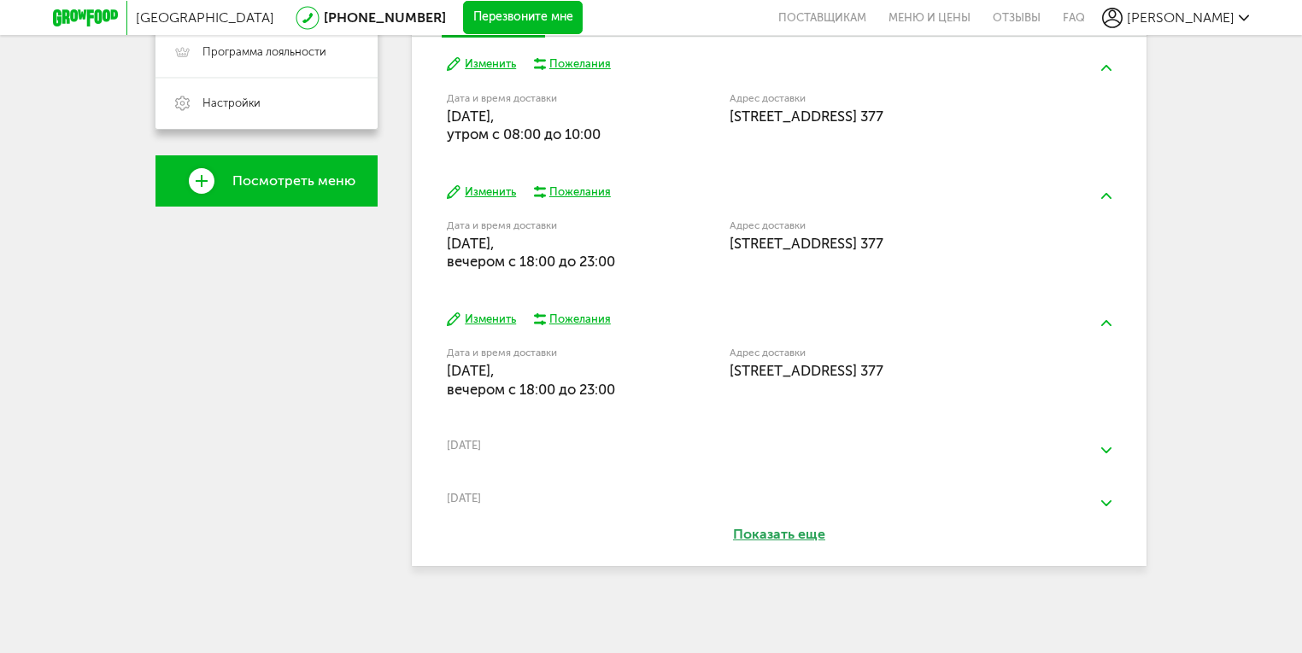
click at [488, 195] on button "Изменить" at bounding box center [481, 192] width 69 height 16
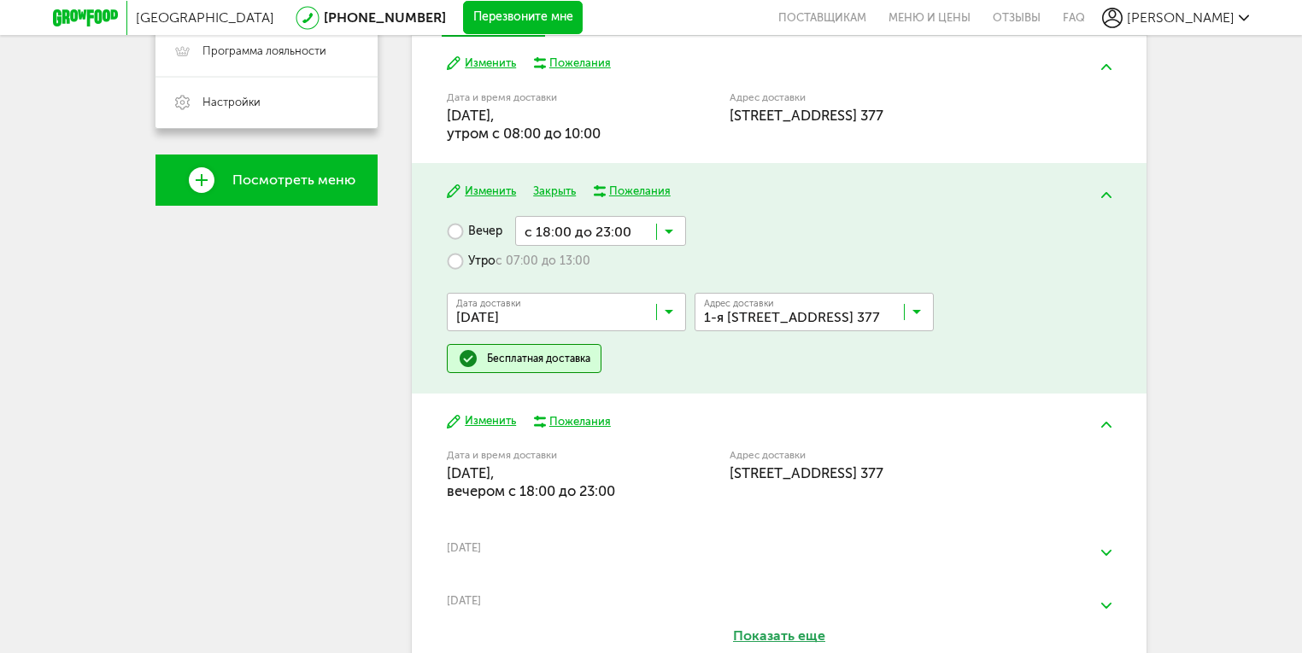
click at [449, 257] on label "Утро с 07:00 до 13:00" at bounding box center [518, 261] width 143 height 30
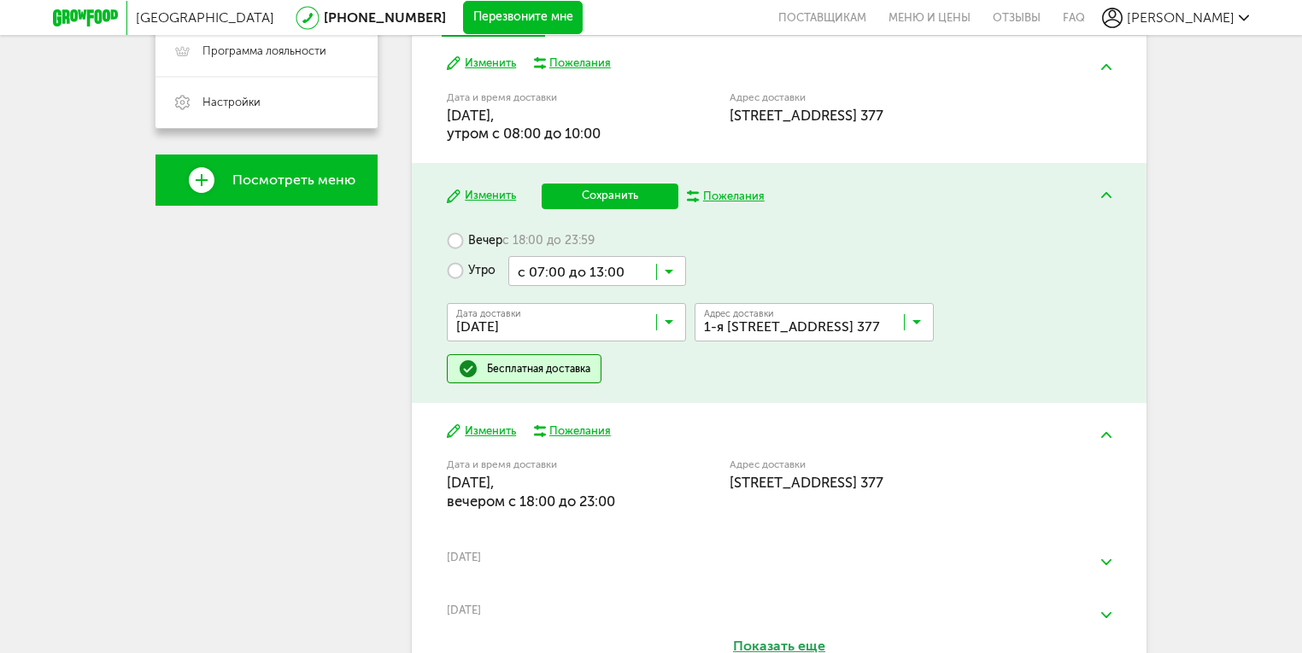
click at [620, 193] on button "Сохранить" at bounding box center [609, 197] width 137 height 26
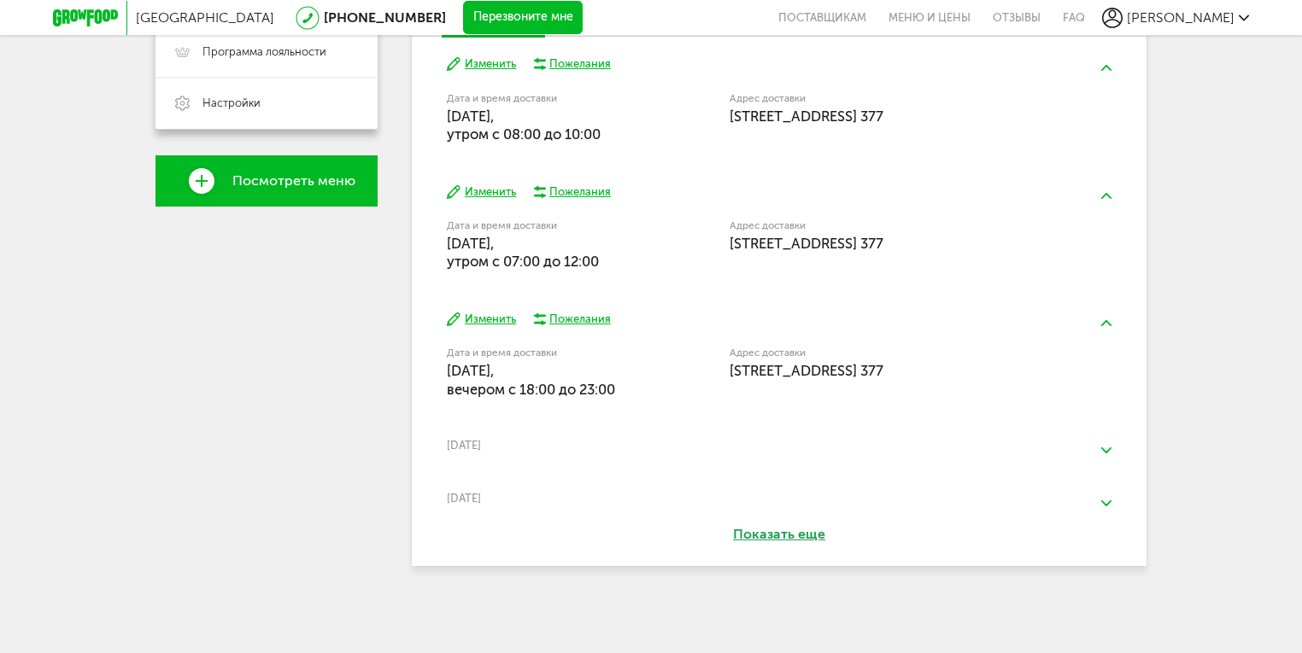
click at [489, 319] on button "Изменить" at bounding box center [481, 320] width 69 height 16
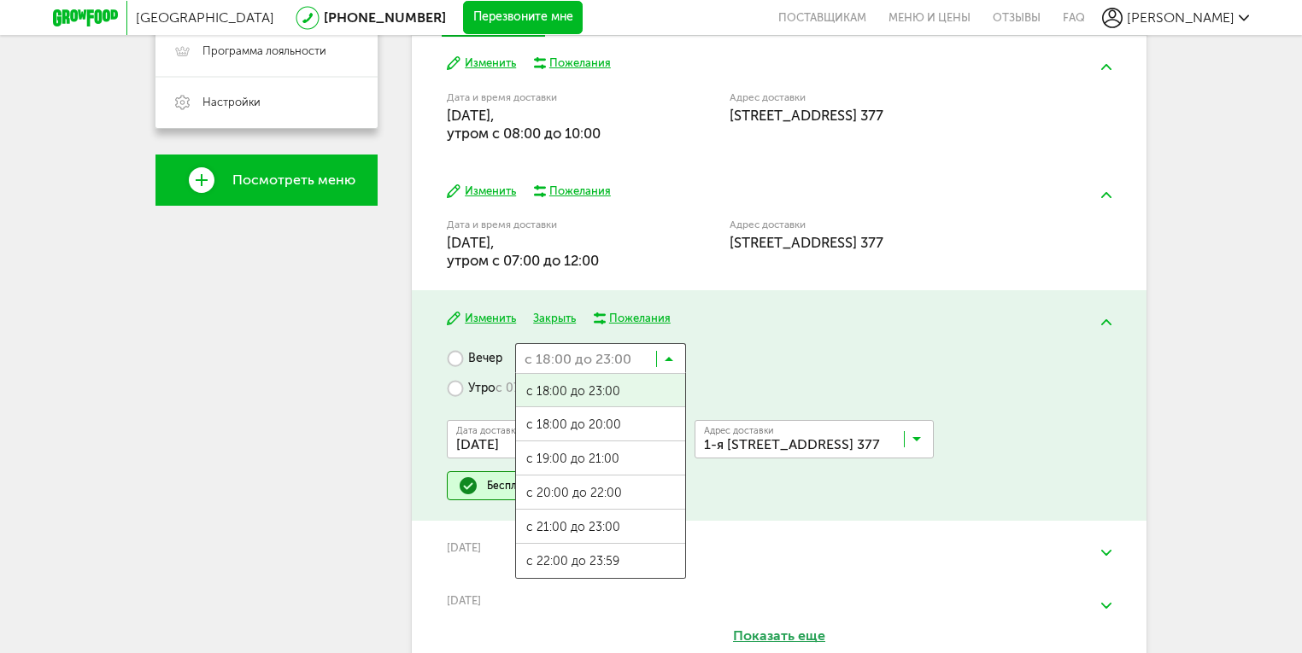
click at [672, 360] on icon at bounding box center [668, 362] width 9 height 17
click at [459, 391] on label "Утро с 07:00 до 13:00" at bounding box center [518, 388] width 143 height 30
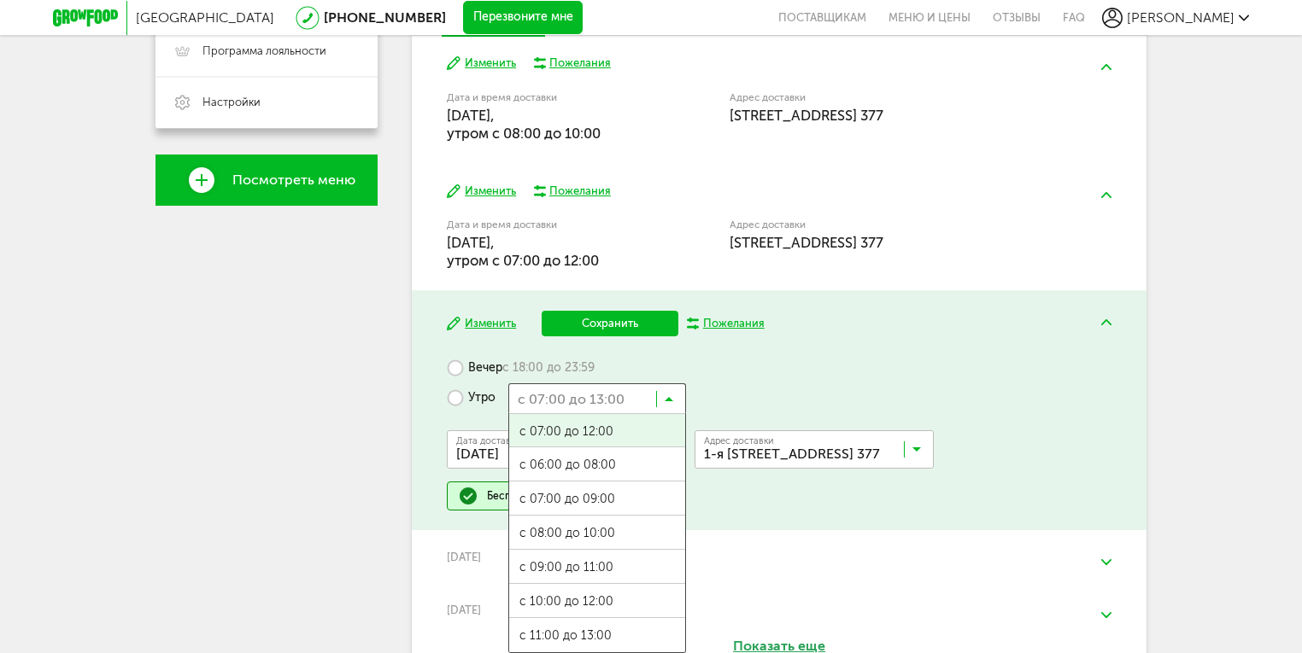
click at [671, 405] on icon at bounding box center [668, 403] width 9 height 17
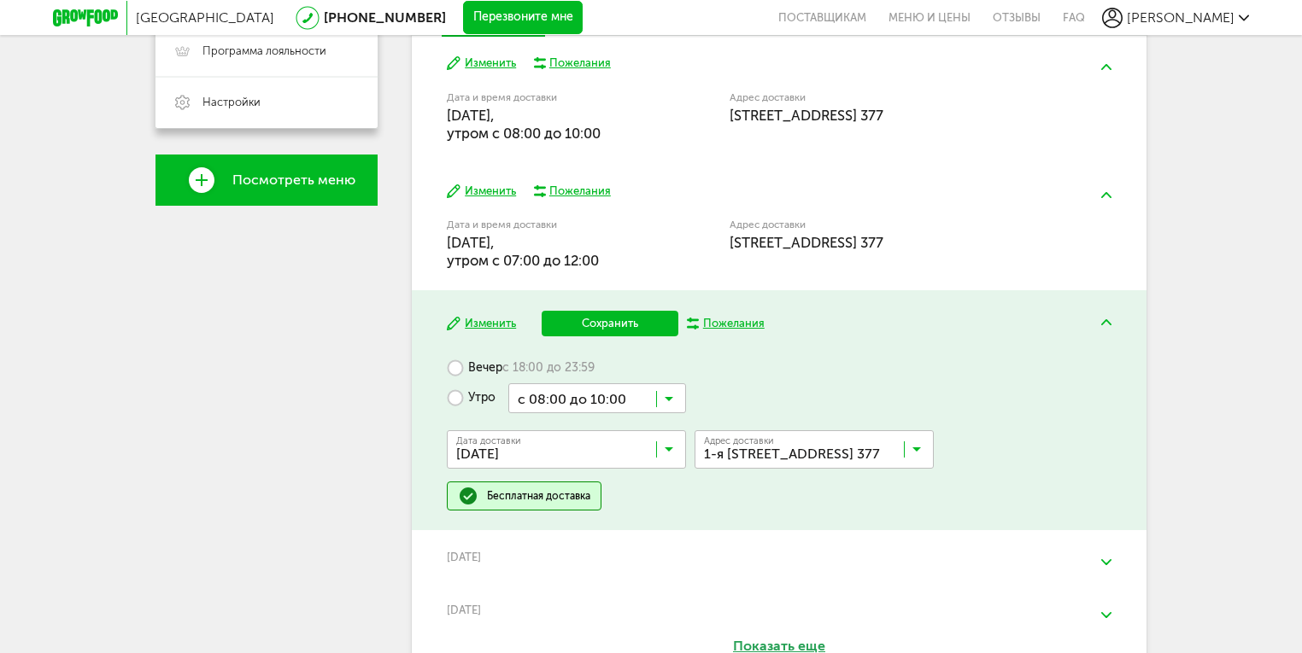
click at [559, 528] on span "с 08:00 до 10:00" at bounding box center [597, 534] width 176 height 36
click at [644, 322] on button "Сохранить" at bounding box center [609, 324] width 137 height 26
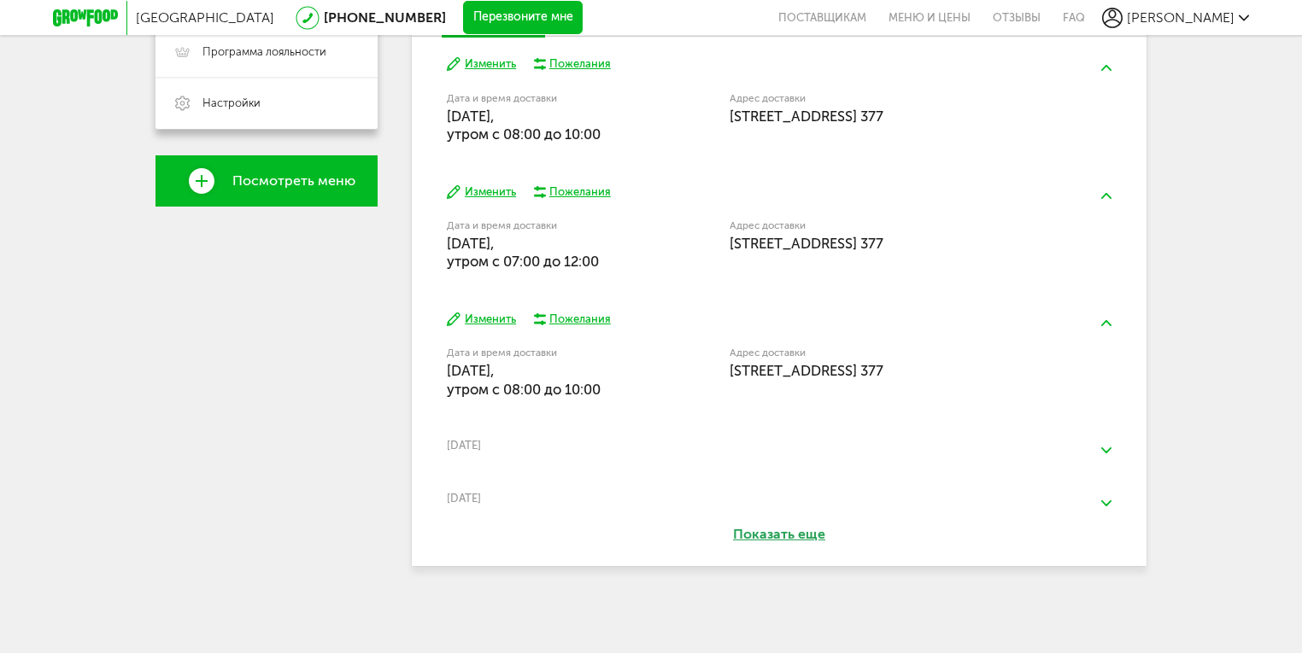
click at [477, 192] on button "Изменить" at bounding box center [481, 192] width 69 height 16
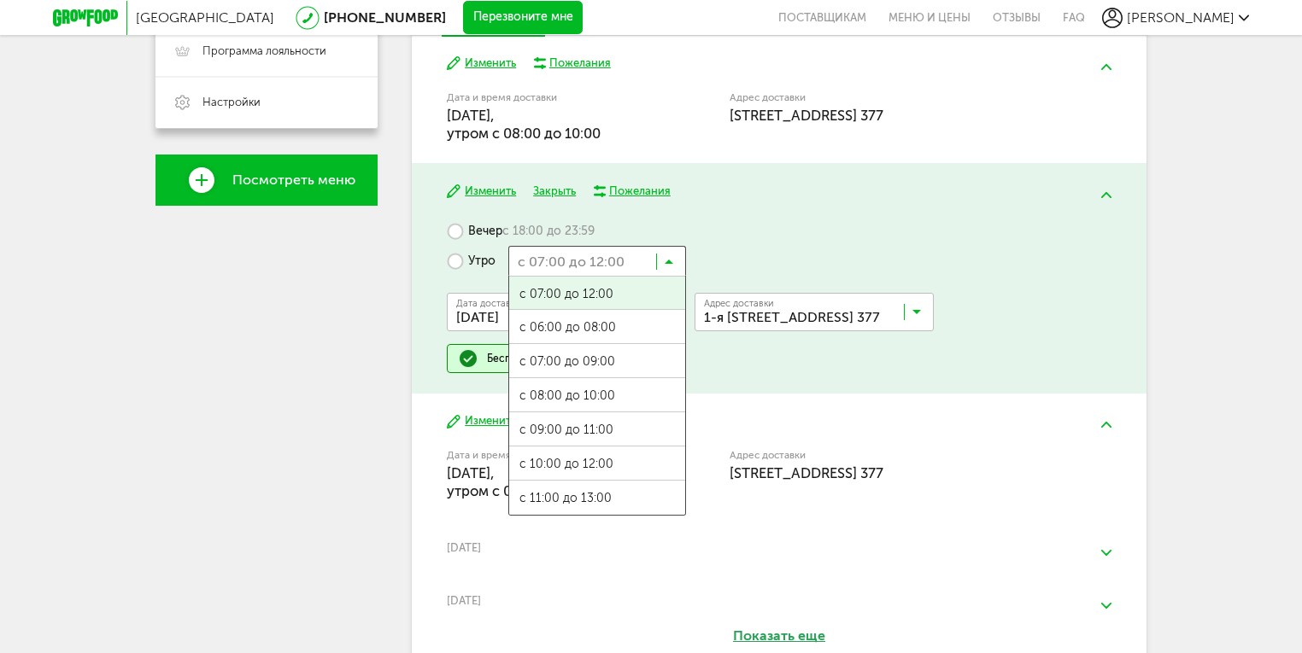
click at [672, 260] on icon at bounding box center [668, 265] width 9 height 17
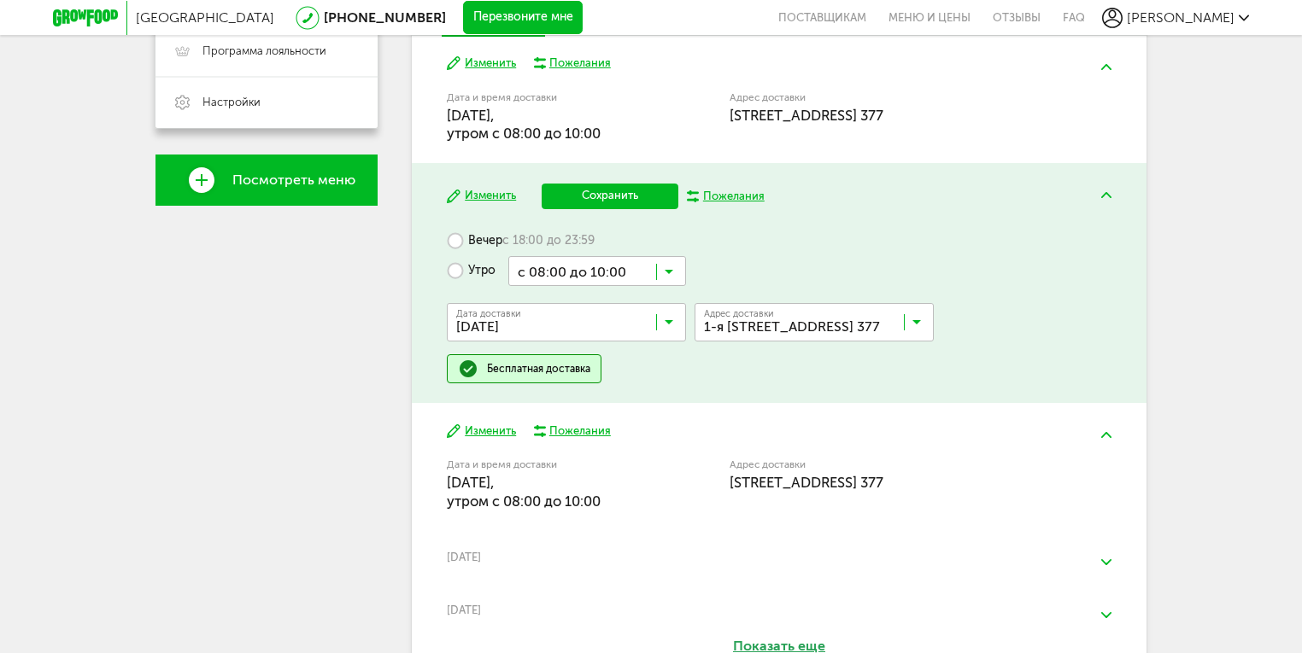
click at [542, 401] on span "с 08:00 до 10:00" at bounding box center [597, 407] width 176 height 36
click at [621, 190] on button "Сохранить" at bounding box center [609, 197] width 137 height 26
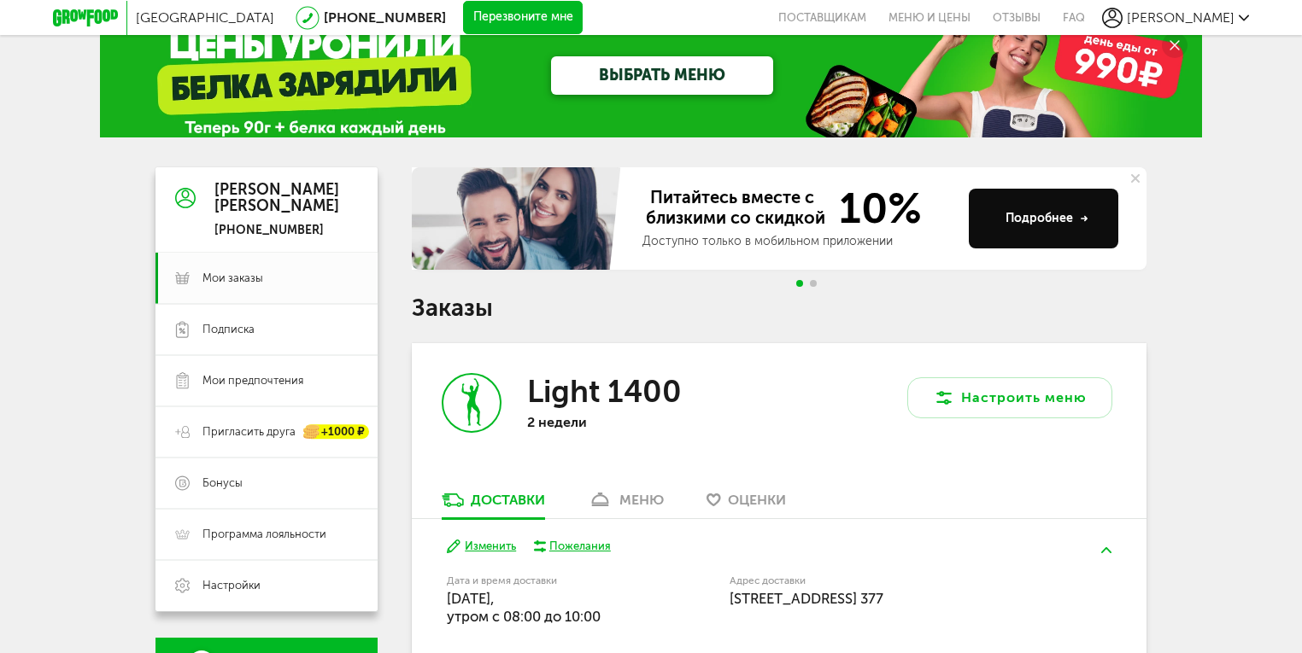
scroll to position [0, 0]
